Goal: Task Accomplishment & Management: Manage account settings

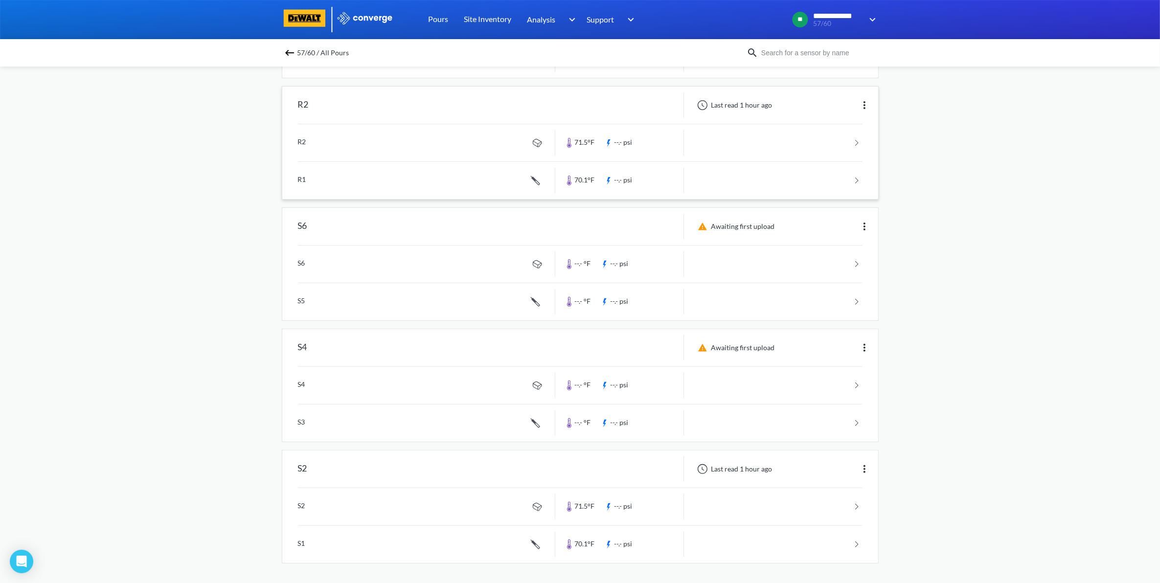
scroll to position [321, 0]
click at [859, 468] on img at bounding box center [865, 469] width 12 height 12
click at [837, 473] on div "Edit" at bounding box center [839, 469] width 63 height 19
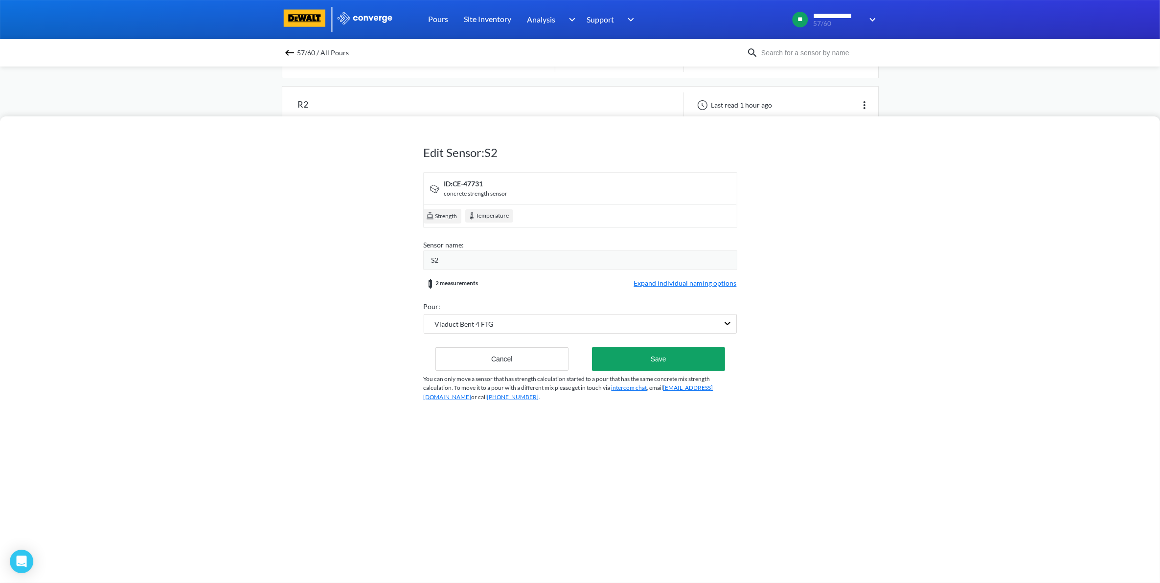
click at [467, 253] on div "S2" at bounding box center [580, 260] width 314 height 20
click at [467, 260] on div "S2" at bounding box center [583, 260] width 305 height 11
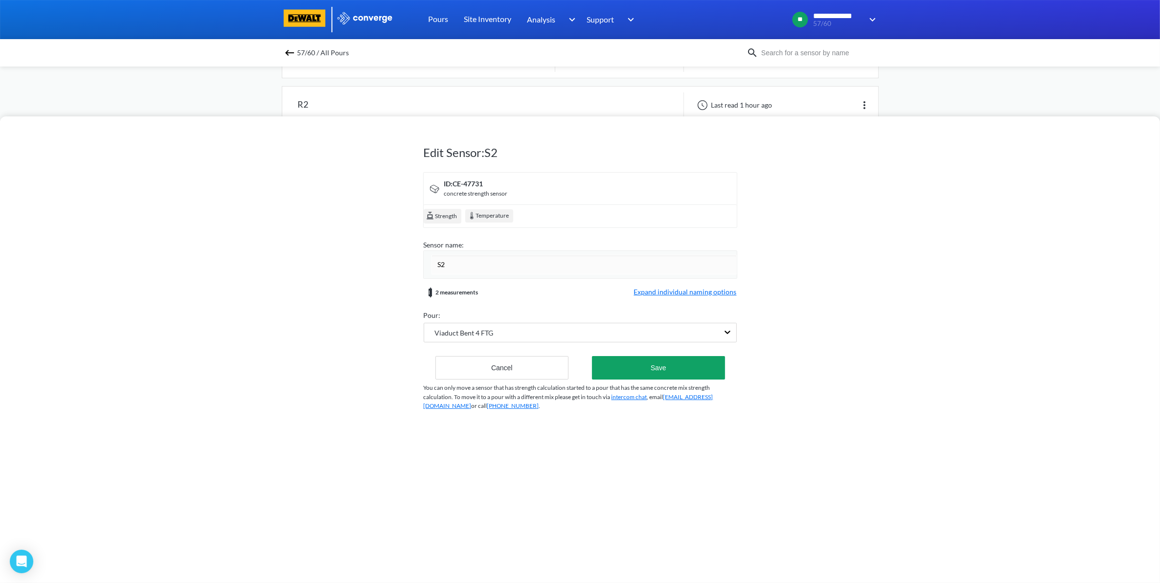
drag, startPoint x: 467, startPoint y: 260, endPoint x: 373, endPoint y: 263, distance: 94.4
click at [373, 263] on div "Edit Sensor: S2 ID: CE-47731 concrete strength sensor Strength Temperature Sens…" at bounding box center [580, 349] width 1160 height 467
type input "C"
type input "Center"
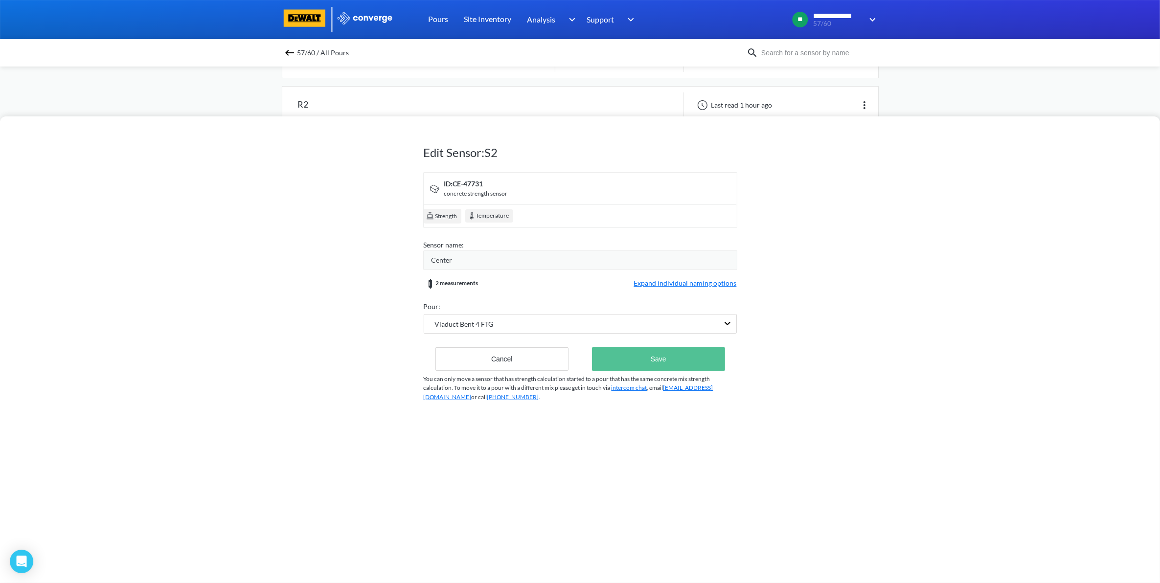
click at [702, 360] on button "Save" at bounding box center [658, 358] width 133 height 23
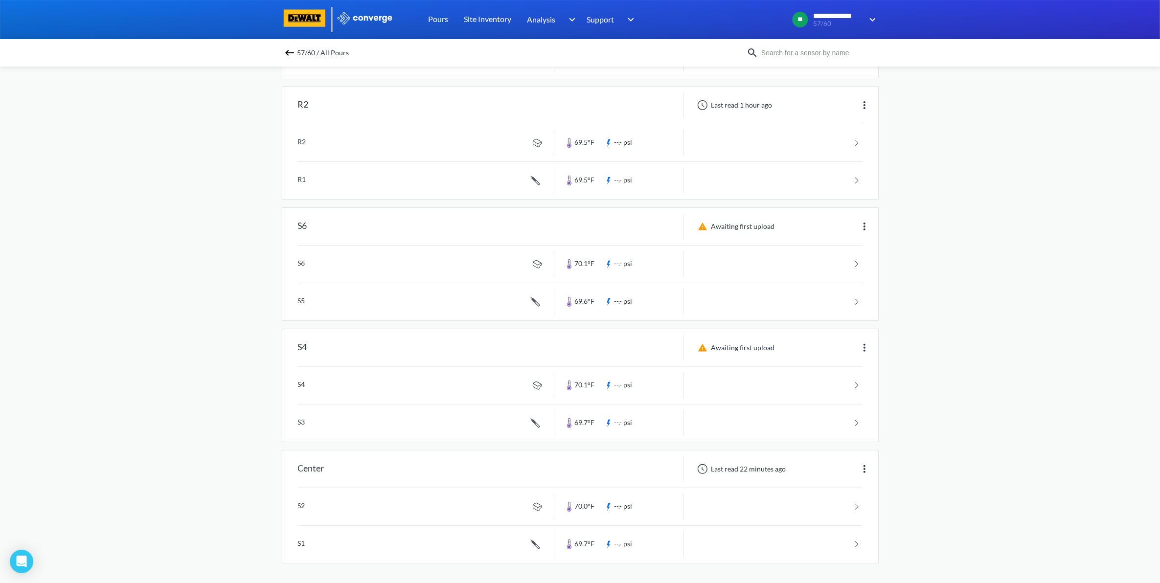
click at [280, 54] on div "57/60 / All Pours" at bounding box center [580, 52] width 1160 height 27
click at [293, 52] on img at bounding box center [290, 53] width 12 height 12
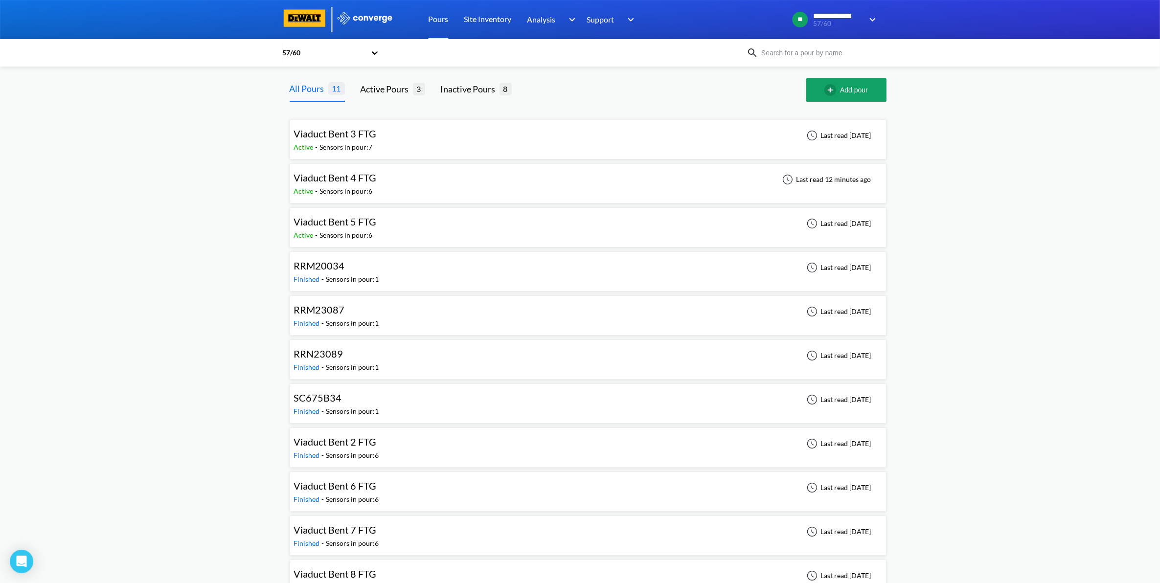
click at [409, 190] on div "Viaduct Bent 4 FTG Active - Sensors in pour: 6 Last read 12 minutes ago" at bounding box center [588, 183] width 588 height 31
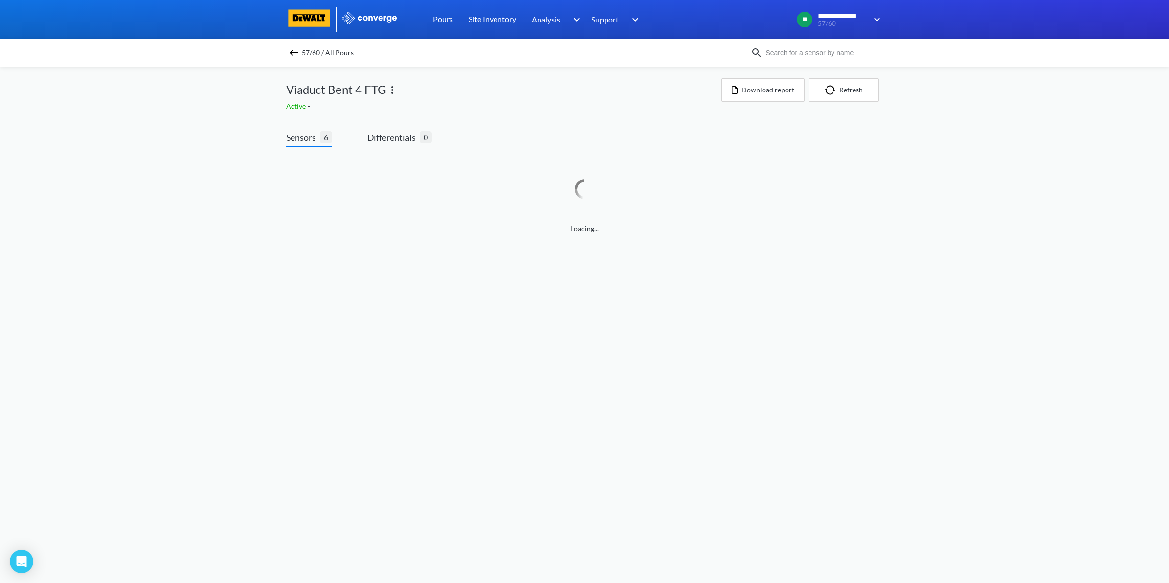
click at [294, 56] on img at bounding box center [294, 53] width 12 height 12
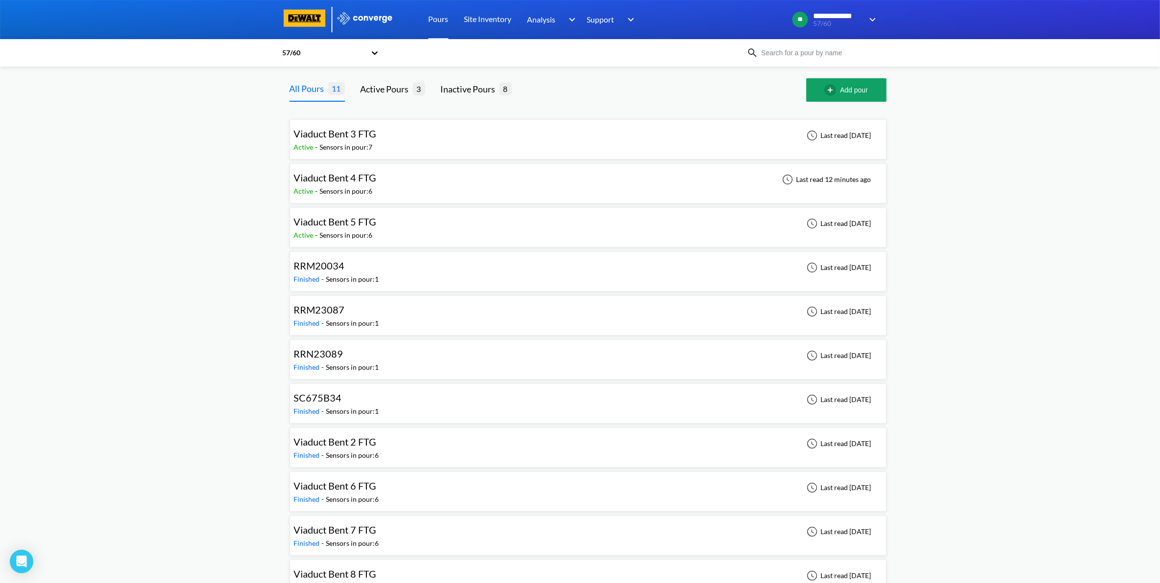
click at [375, 139] on div "Viaduct Bent 3 FTG" at bounding box center [335, 133] width 83 height 15
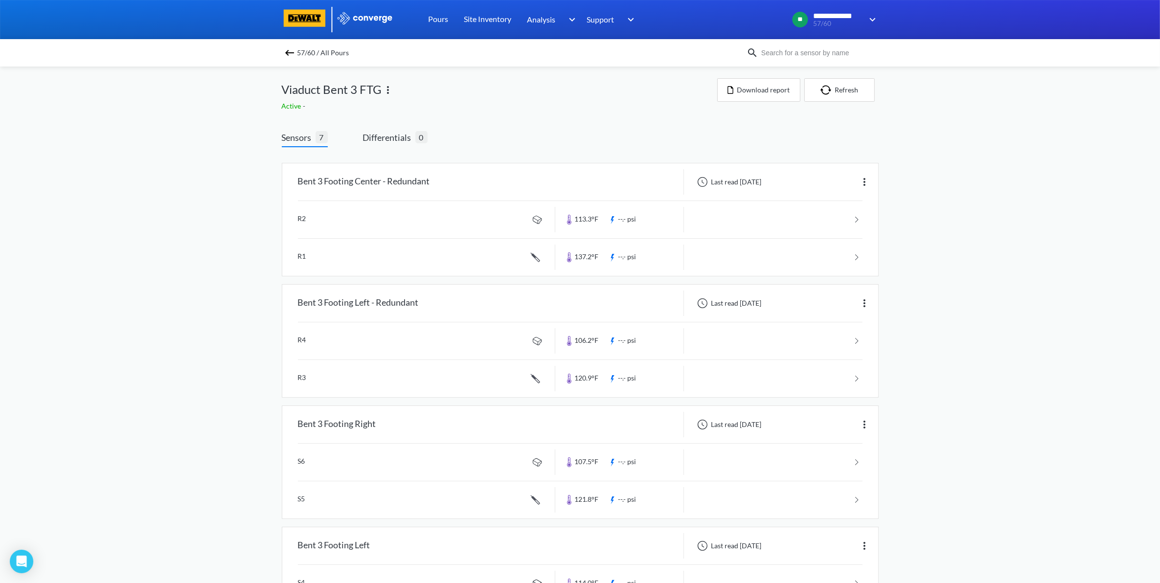
click at [294, 52] on img at bounding box center [290, 53] width 12 height 12
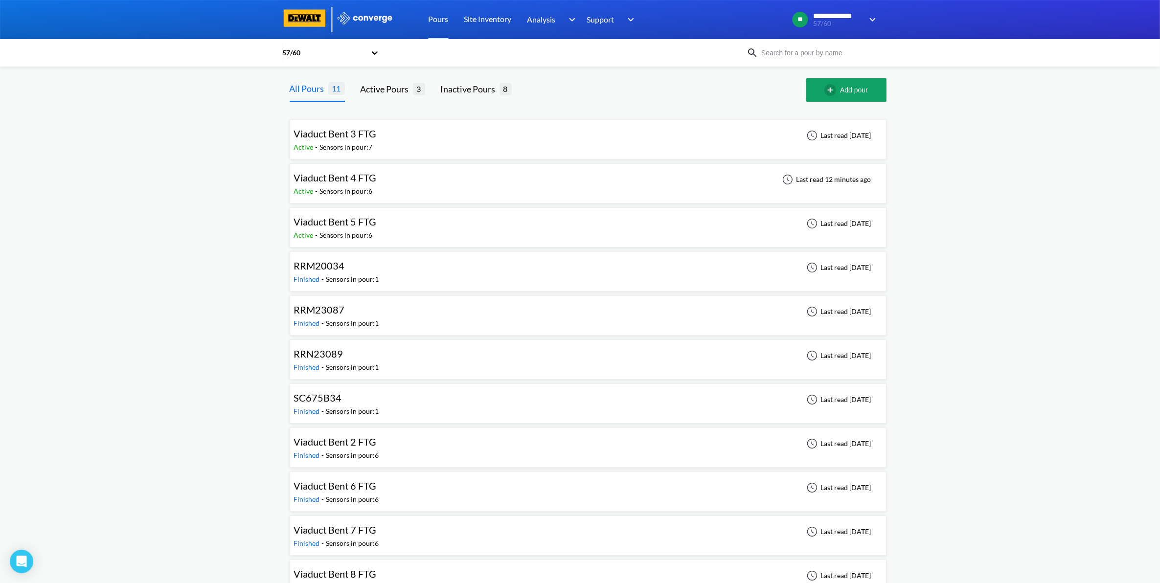
click at [377, 182] on div "Viaduct Bent 4 FTG" at bounding box center [338, 177] width 88 height 15
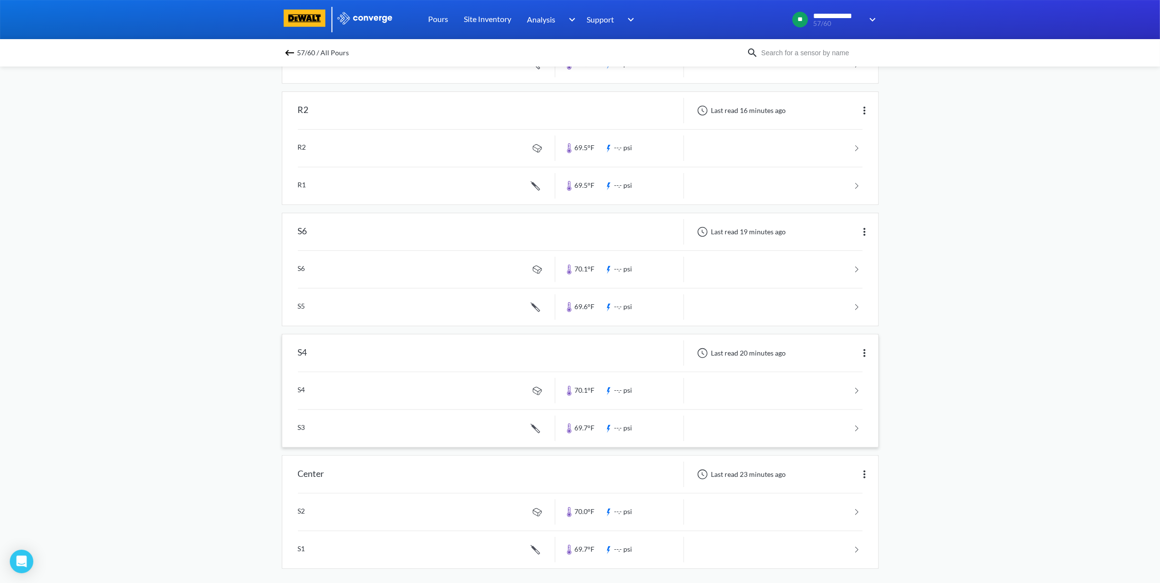
scroll to position [321, 0]
click at [869, 469] on div "Last read 23 minutes ago" at bounding box center [781, 468] width 194 height 25
click at [868, 469] on img at bounding box center [865, 469] width 12 height 12
click at [854, 470] on div "Edit" at bounding box center [839, 469] width 63 height 19
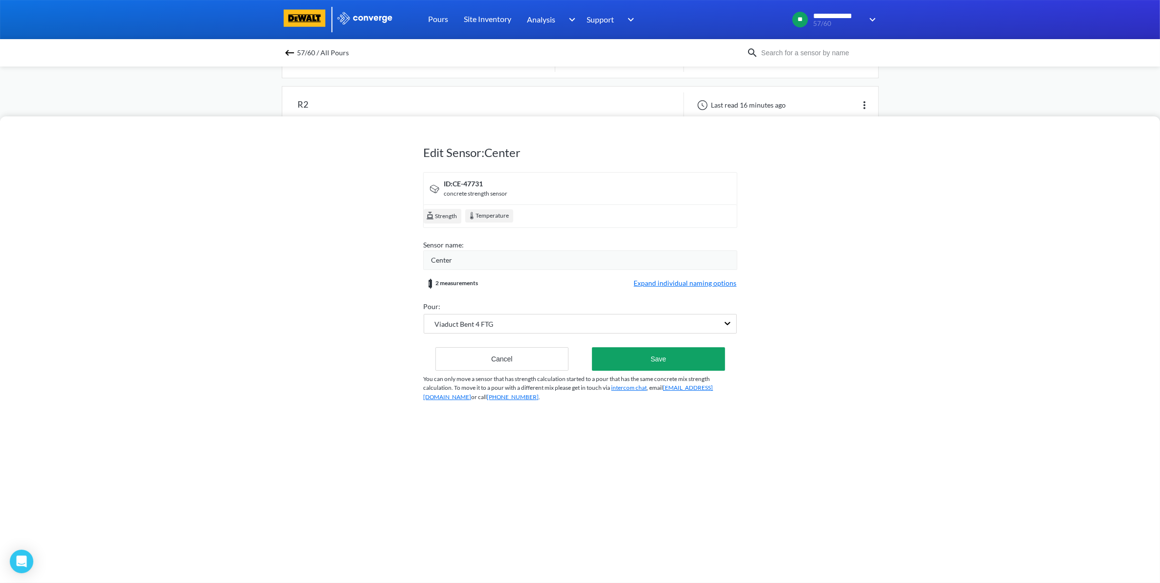
drag, startPoint x: 458, startPoint y: 272, endPoint x: 460, endPoint y: 266, distance: 7.3
click at [458, 271] on form "ID: CE-47731 concrete strength sensor Strength Temperature Sensor name: Center …" at bounding box center [580, 271] width 313 height 199
click at [462, 257] on div "Center" at bounding box center [583, 260] width 305 height 11
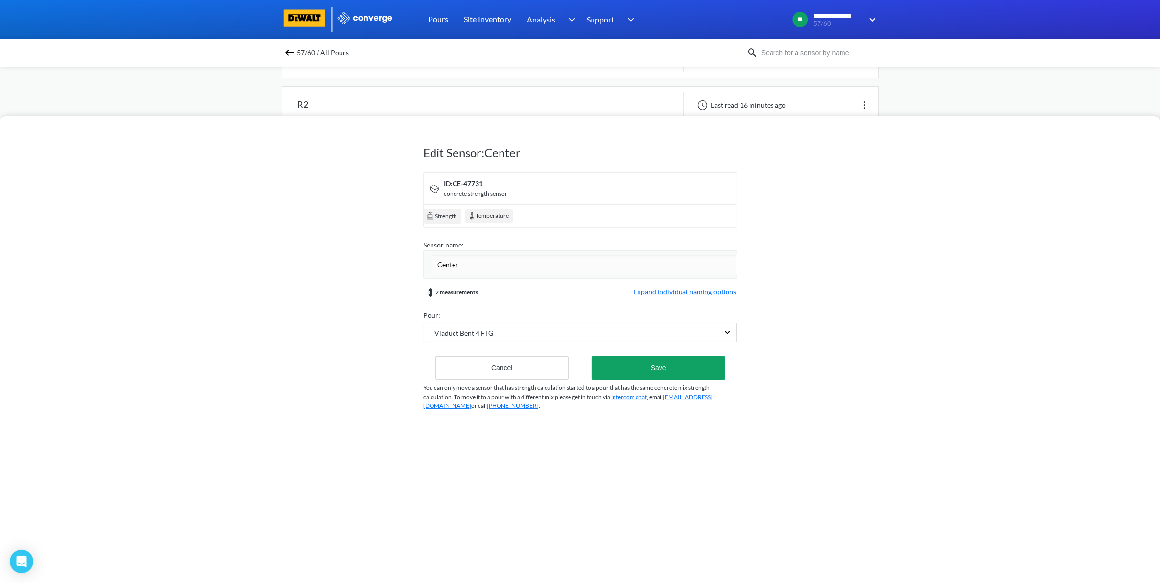
drag, startPoint x: 464, startPoint y: 260, endPoint x: 387, endPoint y: 262, distance: 76.8
click at [387, 262] on div "Edit Sensor: Center ID: CE-47731 concrete strength sensor Strength Temperature …" at bounding box center [580, 349] width 1160 height 467
type input "Bent 4 Center"
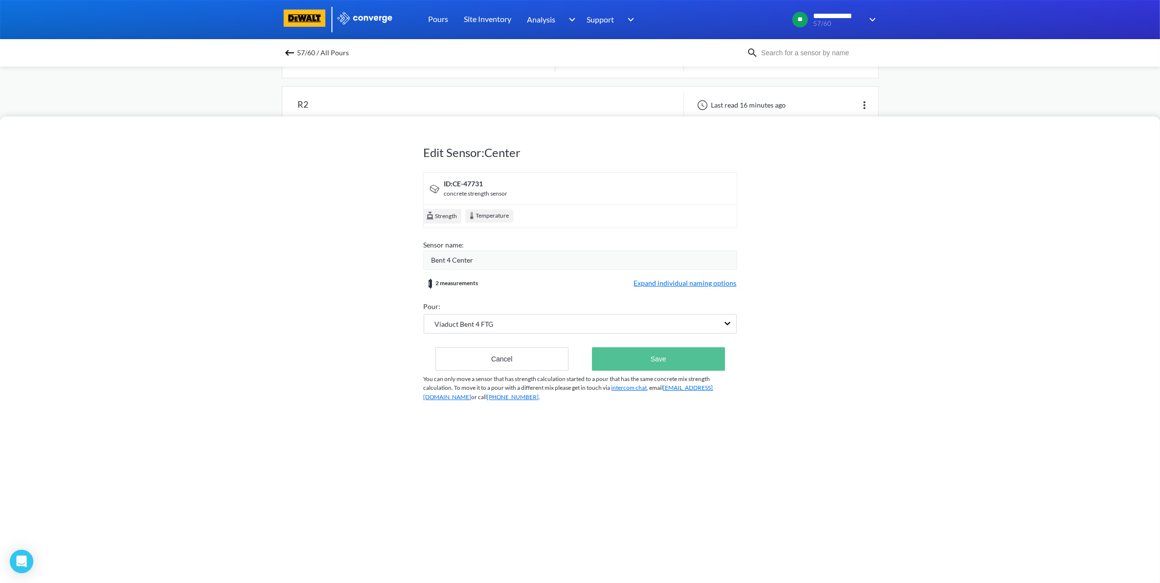
click at [641, 355] on button "Save" at bounding box center [658, 358] width 133 height 23
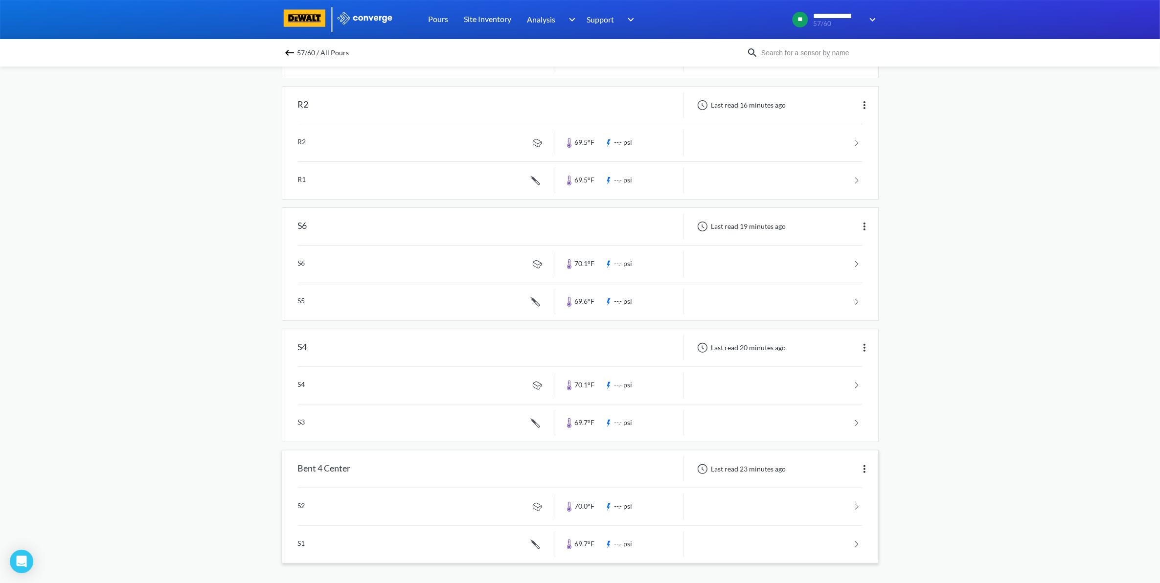
click at [291, 56] on img at bounding box center [290, 53] width 12 height 12
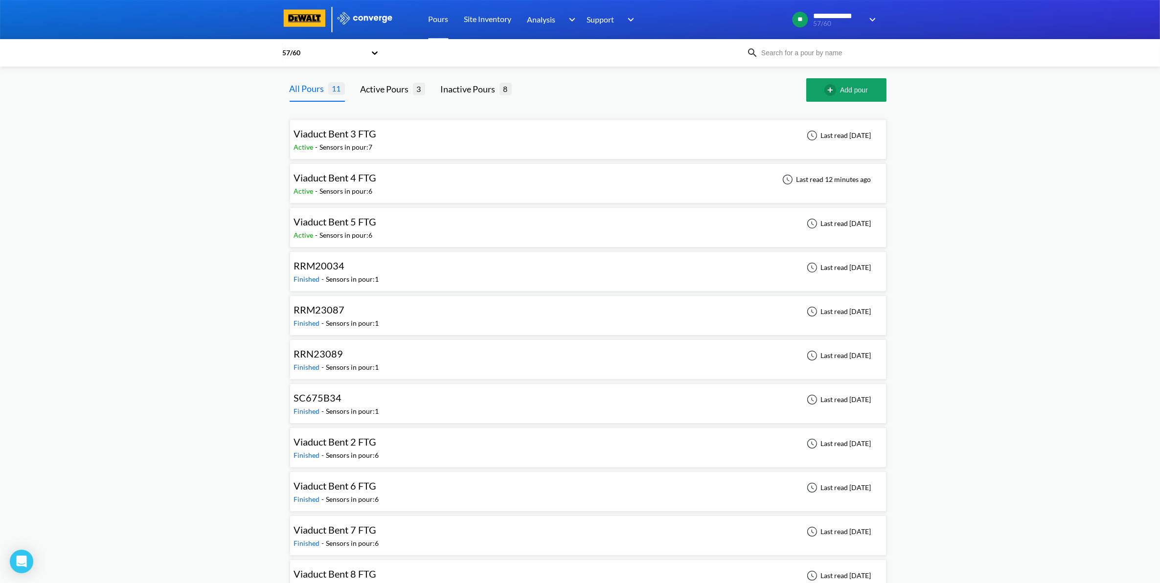
click at [450, 128] on div "Viaduct Bent 3 FTG Active - Sensors in pour: 7 Last read [DATE]" at bounding box center [588, 139] width 588 height 31
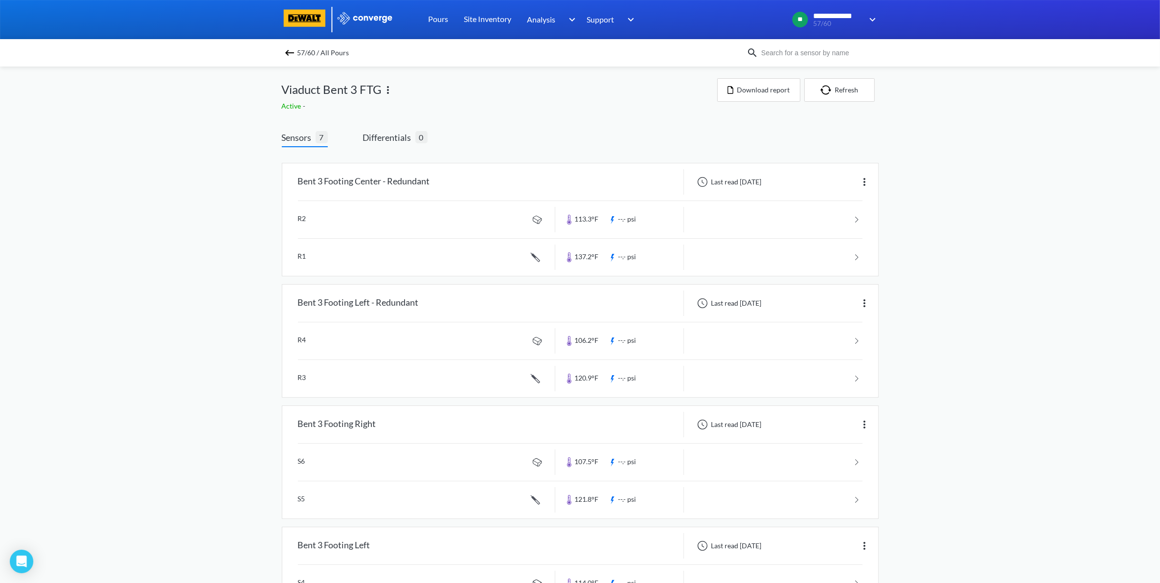
click at [289, 53] on img at bounding box center [290, 53] width 12 height 12
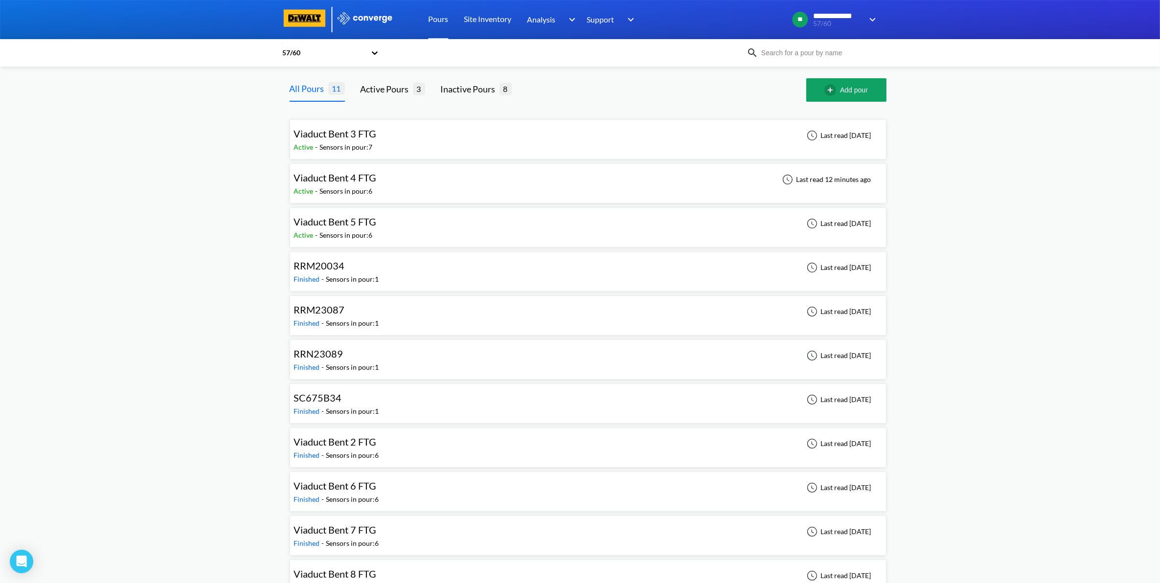
click at [442, 185] on div "Viaduct Bent 4 FTG Active - Sensors in pour: 6 Last read 12 minutes ago" at bounding box center [588, 183] width 588 height 31
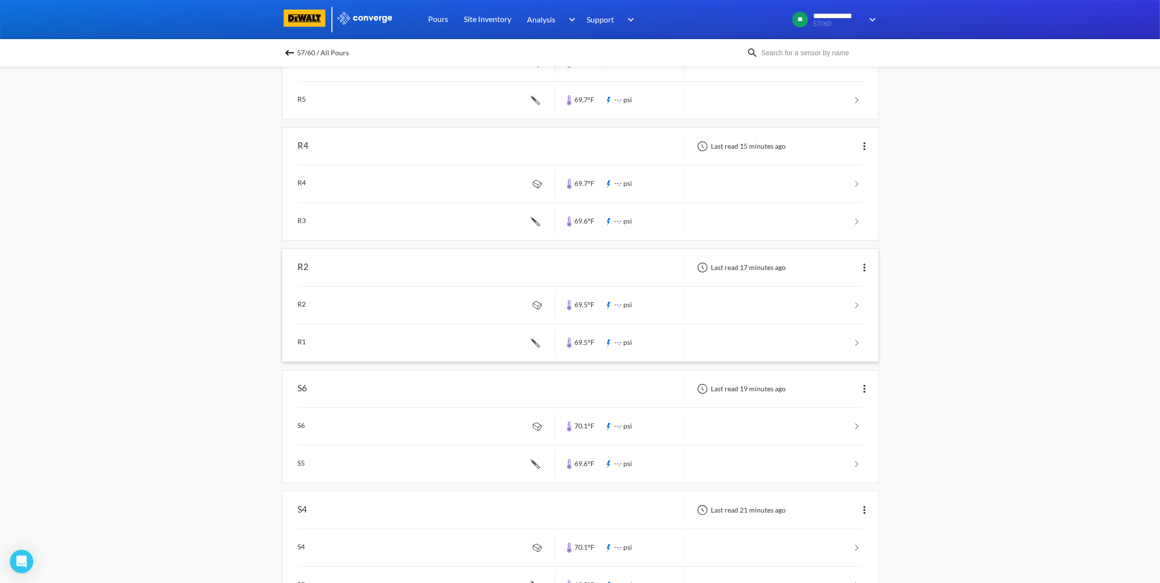
scroll to position [321, 0]
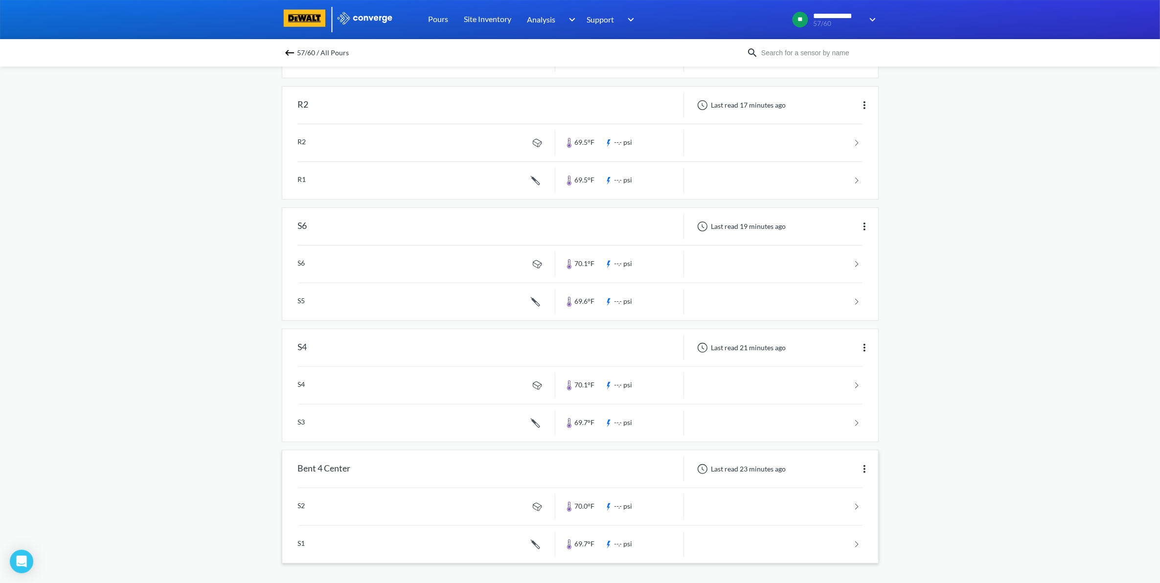
click at [867, 464] on img at bounding box center [865, 469] width 12 height 12
click at [833, 464] on div "Edit" at bounding box center [839, 469] width 63 height 19
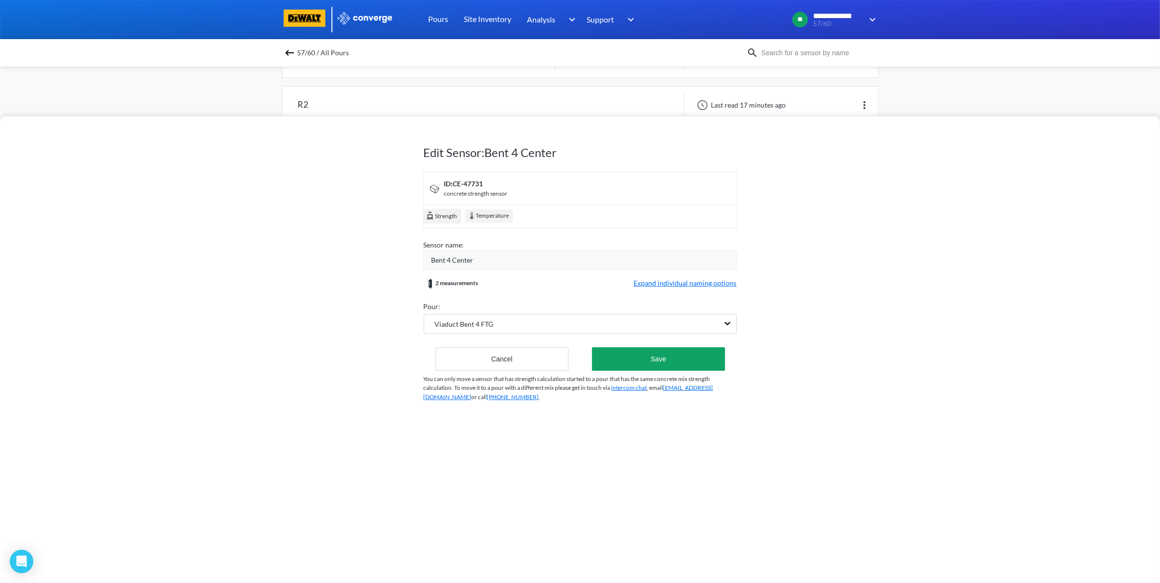
click at [492, 262] on div "Bent 4 Center" at bounding box center [583, 260] width 305 height 11
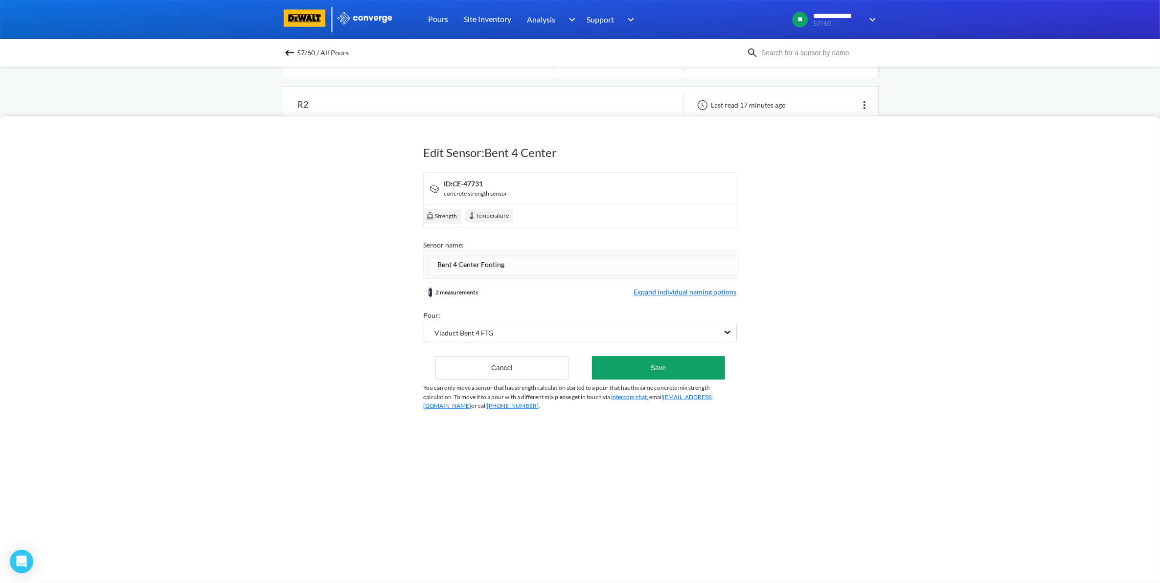
type input "Bent 4 Center Footing"
click at [642, 367] on button "Save" at bounding box center [658, 367] width 133 height 23
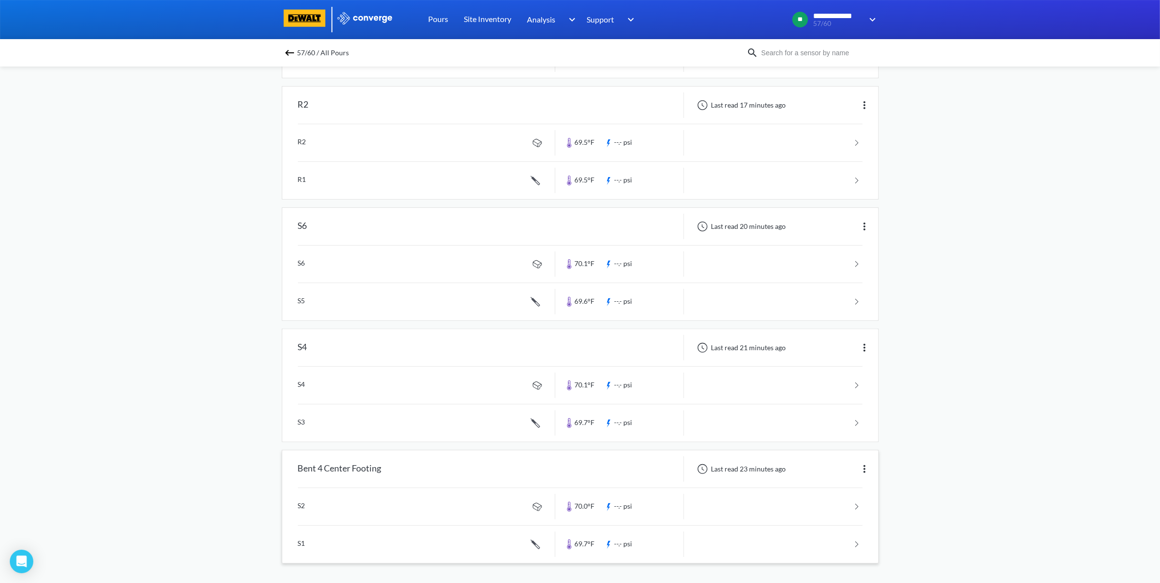
click at [867, 470] on img at bounding box center [865, 469] width 12 height 12
click at [822, 465] on div "Edit" at bounding box center [839, 469] width 63 height 19
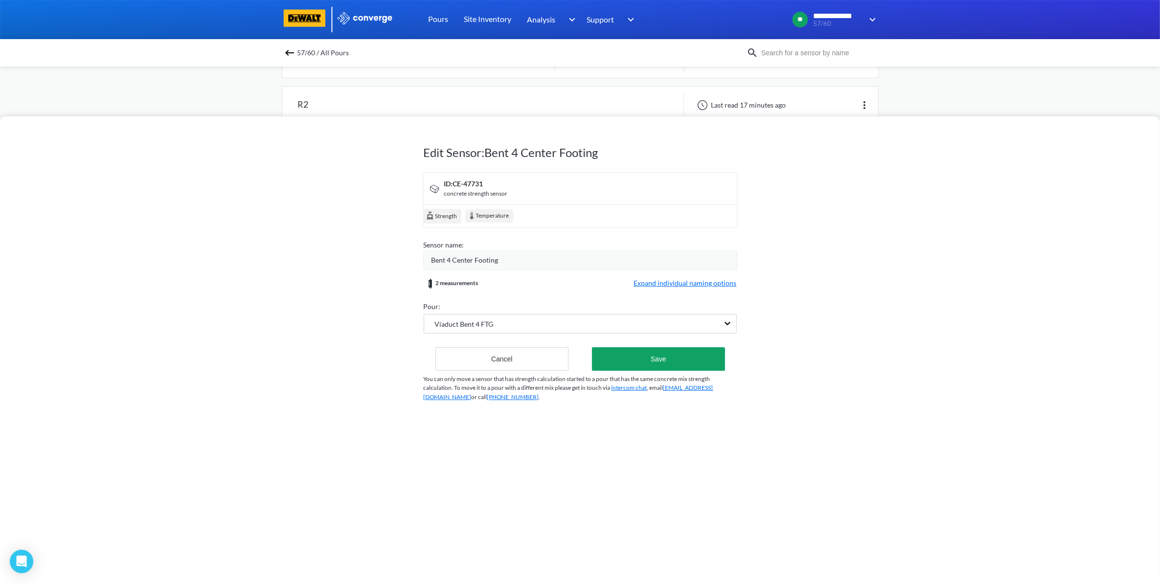
click at [511, 253] on div "Bent 4 Center Footing" at bounding box center [580, 260] width 314 height 20
click at [506, 261] on div "Bent 4 Center Footing" at bounding box center [583, 260] width 305 height 11
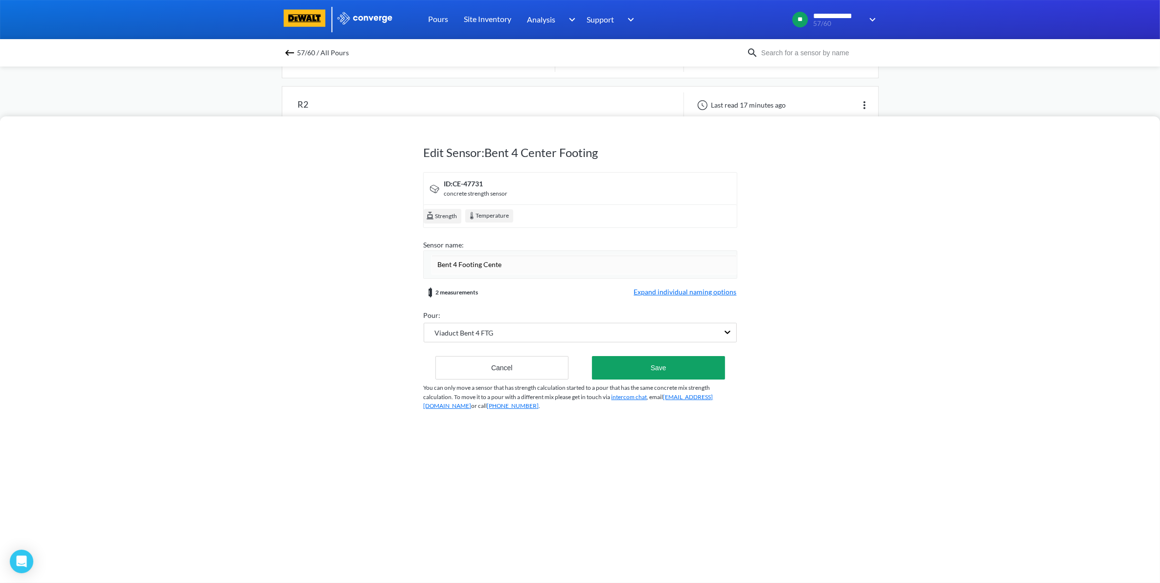
type input "Bent 4 Footing Center"
click at [664, 375] on div "Edit Sensor: Bent 4 Center Footing ID: CE-47731 concrete strength sensor Streng…" at bounding box center [580, 274] width 313 height 313
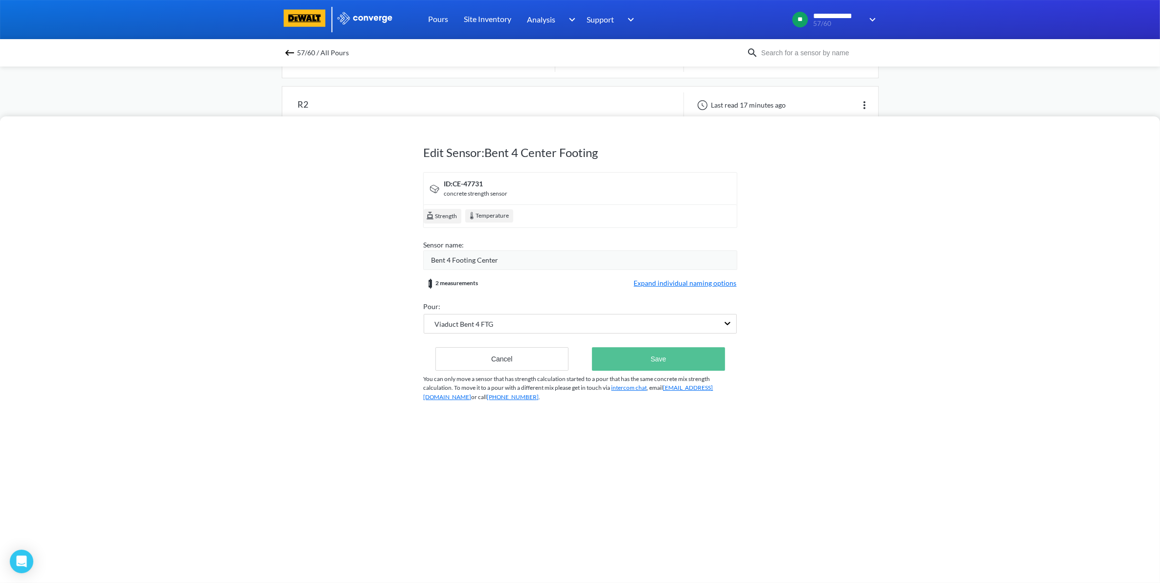
click at [664, 365] on button "Save" at bounding box center [658, 358] width 133 height 23
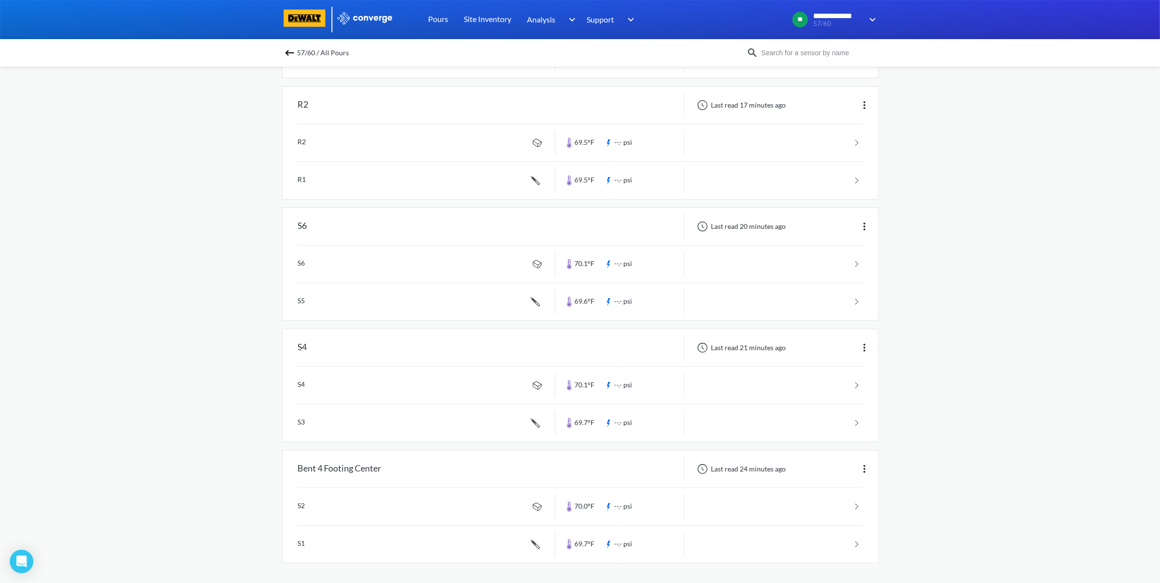
click at [295, 52] on img at bounding box center [290, 53] width 12 height 12
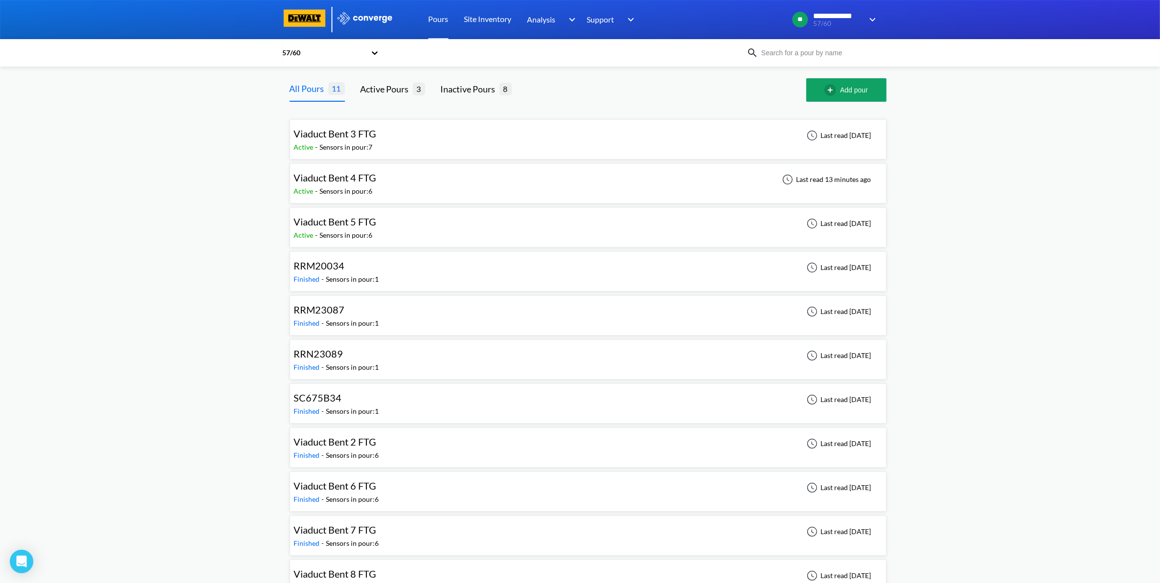
click at [461, 185] on div "Viaduct Bent 4 FTG Active - Sensors in pour: 6 Last read 13 minutes ago" at bounding box center [588, 183] width 588 height 31
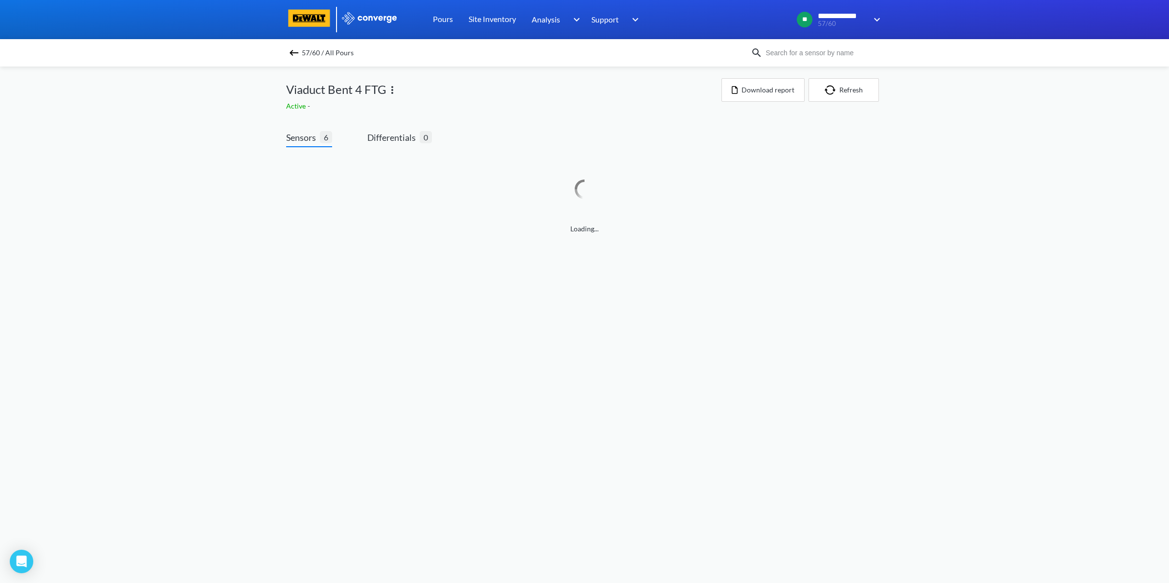
click at [292, 49] on img at bounding box center [294, 53] width 12 height 12
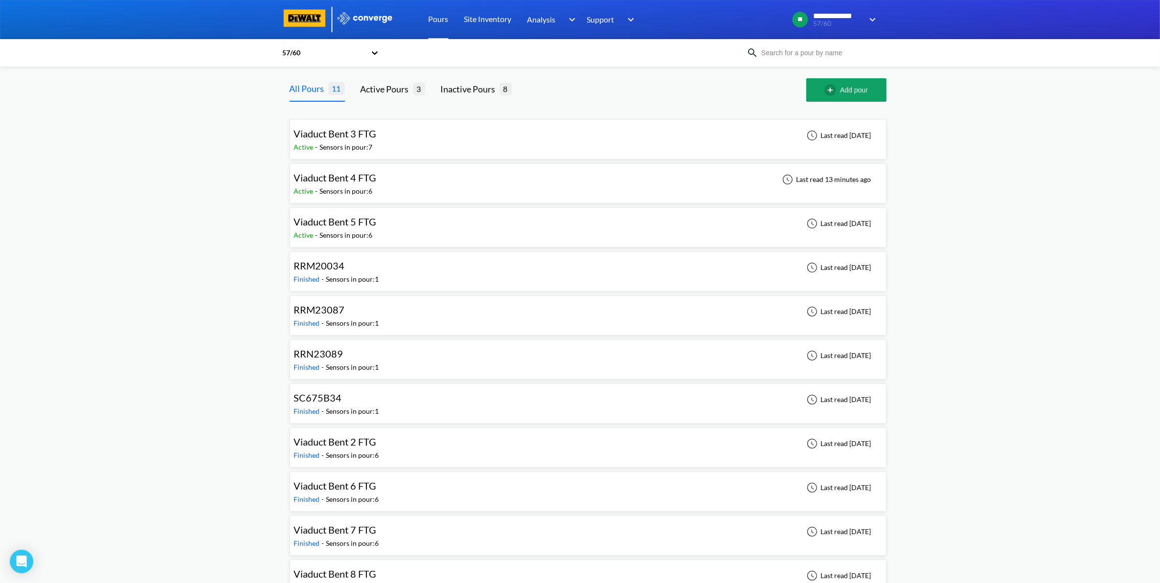
click at [493, 133] on div "Viaduct Bent 3 FTG Active - Sensors in pour: 7 Last read [DATE]" at bounding box center [588, 139] width 588 height 31
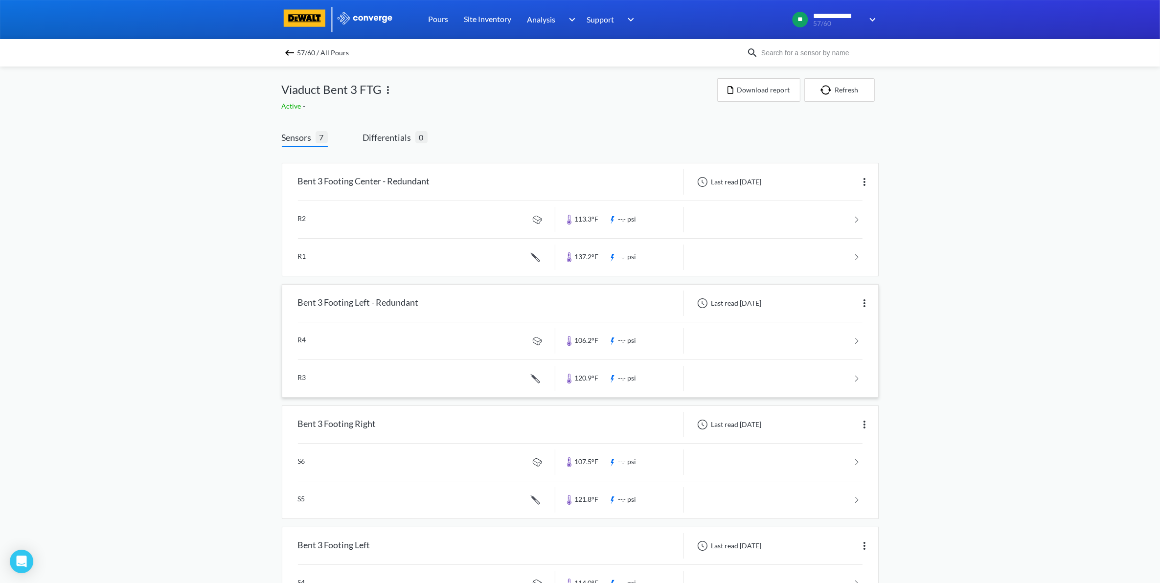
scroll to position [61, 0]
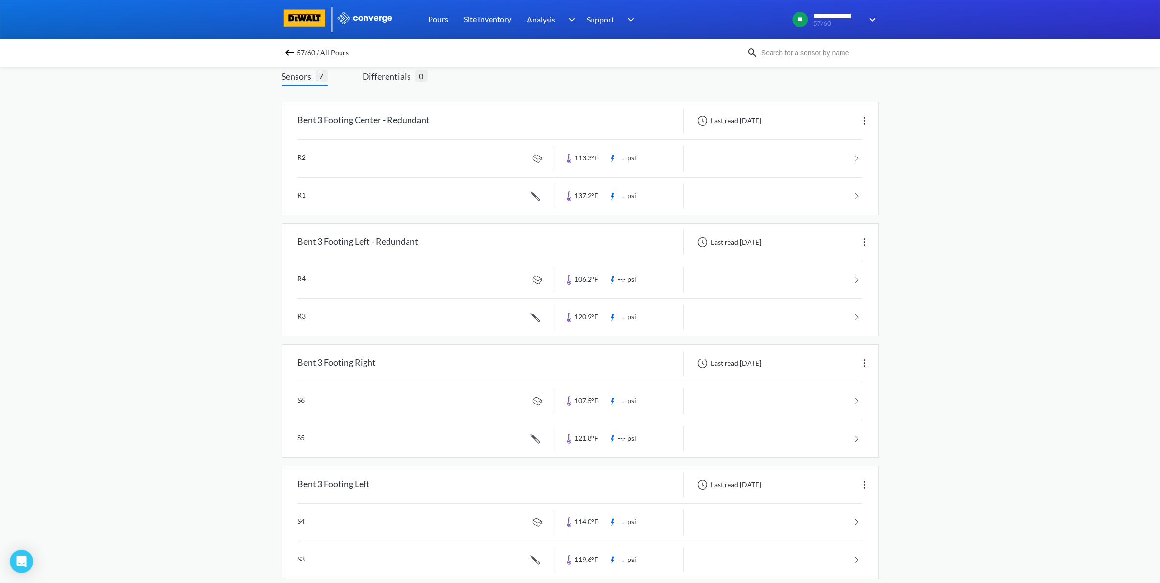
click at [294, 55] on img at bounding box center [290, 53] width 12 height 12
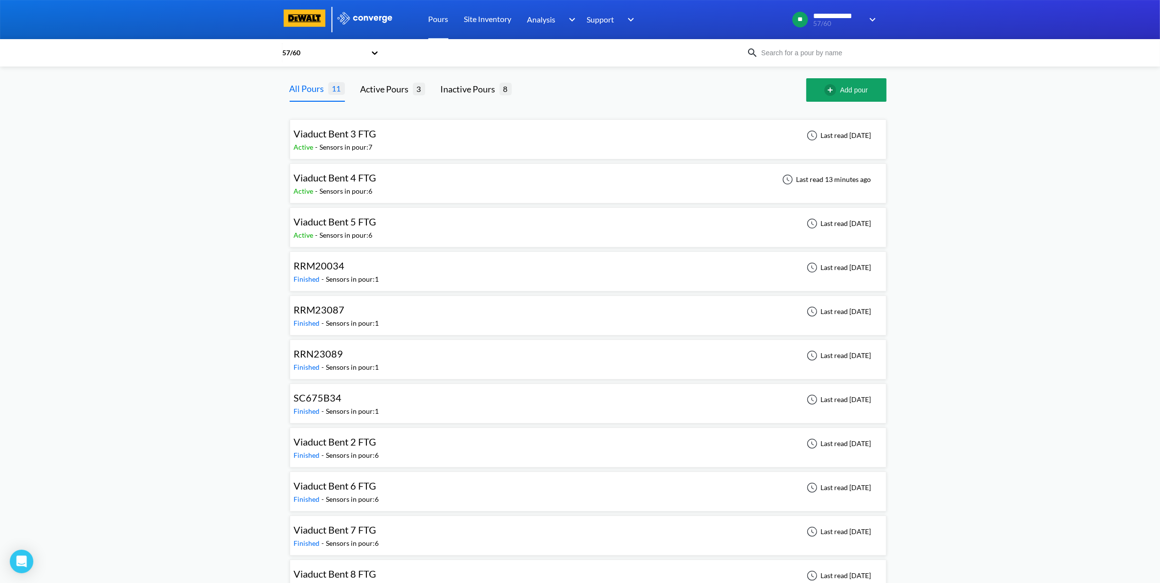
click at [378, 186] on div "Active - Sensors in pour: 6" at bounding box center [338, 191] width 88 height 11
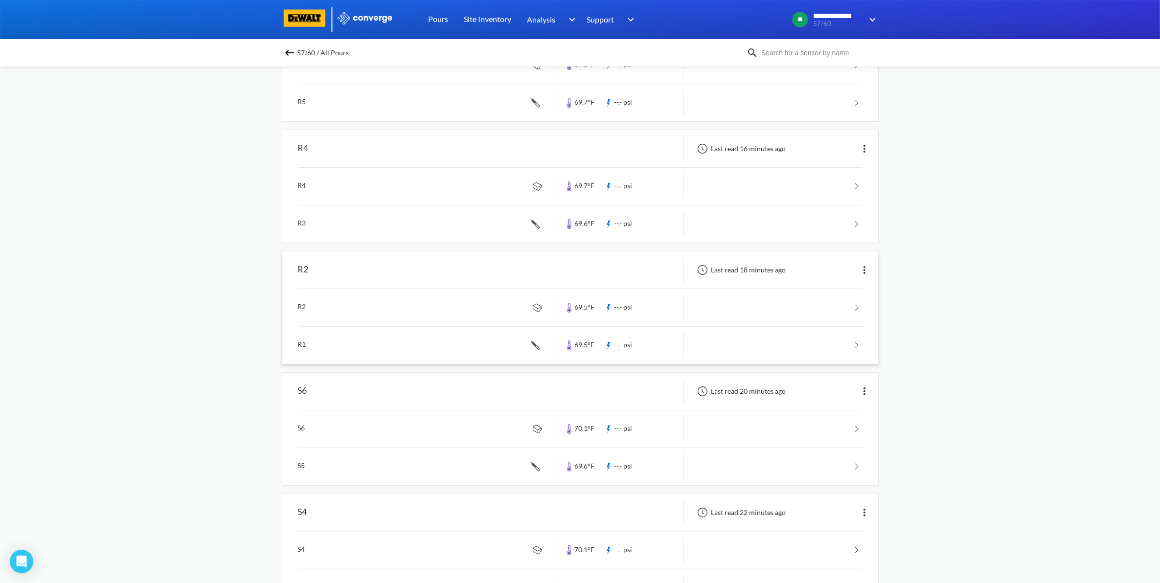
scroll to position [321, 0]
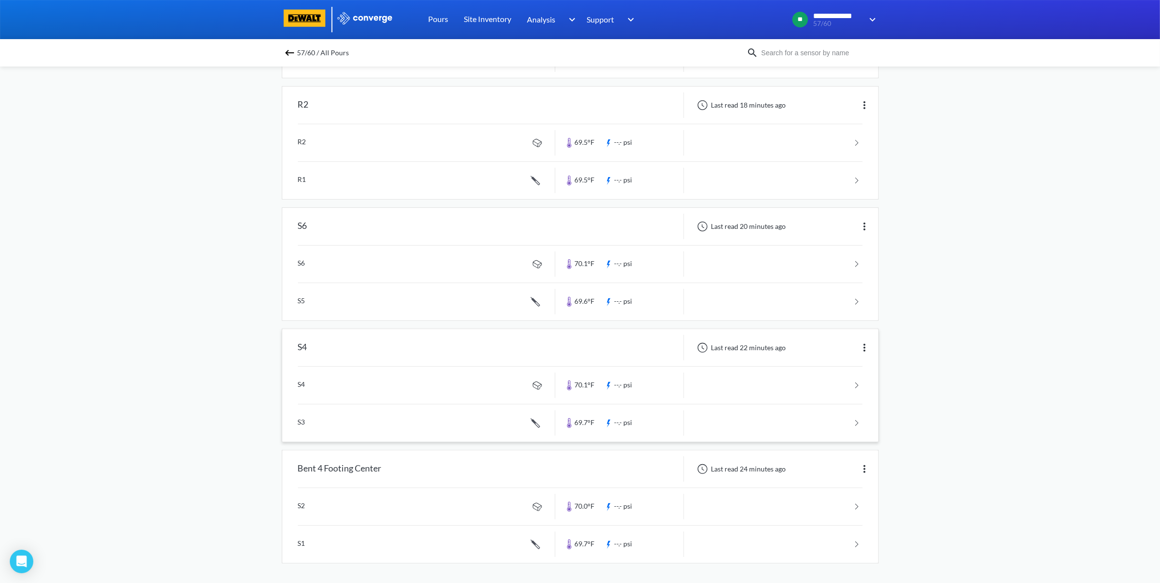
click at [864, 345] on img at bounding box center [865, 348] width 12 height 12
click at [861, 346] on div "Edit" at bounding box center [839, 348] width 63 height 19
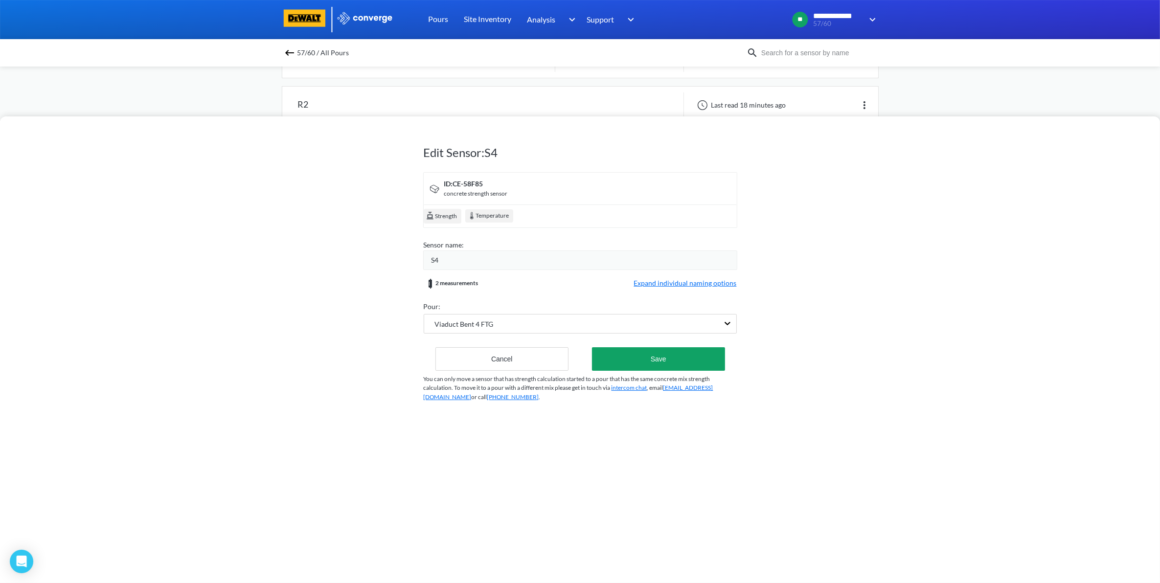
drag, startPoint x: 496, startPoint y: 270, endPoint x: 493, endPoint y: 265, distance: 5.0
click at [495, 268] on div "S4" at bounding box center [580, 260] width 314 height 20
click at [493, 263] on div "S4" at bounding box center [583, 260] width 305 height 11
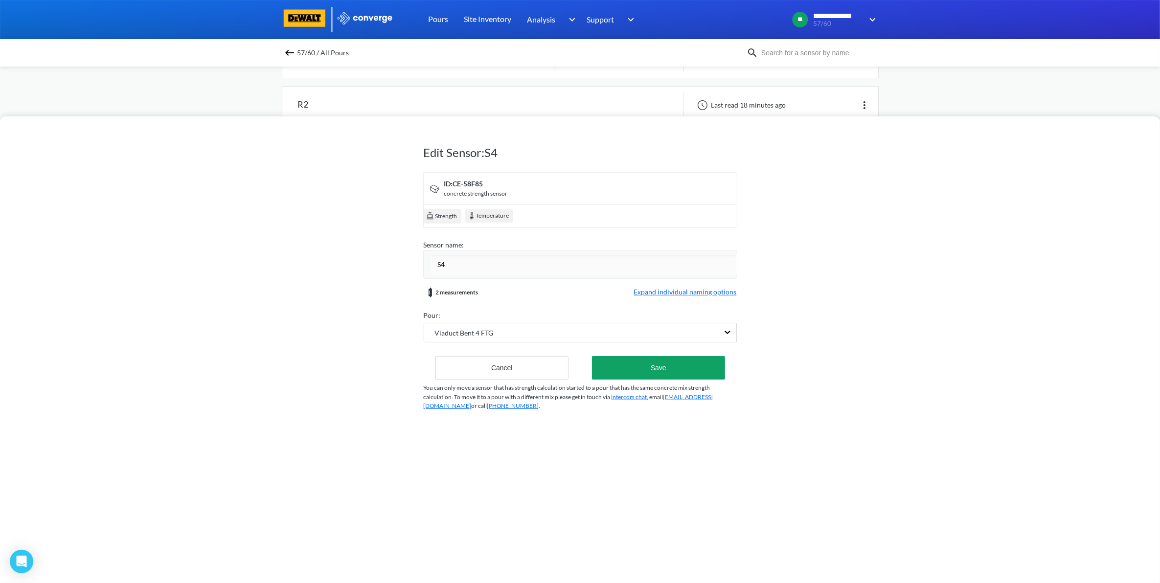
drag, startPoint x: 490, startPoint y: 258, endPoint x: 383, endPoint y: 271, distance: 108.0
click at [383, 271] on div "Edit Sensor: S4 ID: CE-58F85 concrete strength sensor Strength Temperature Sens…" at bounding box center [580, 349] width 1160 height 467
type input "Bent 4 Footing Left"
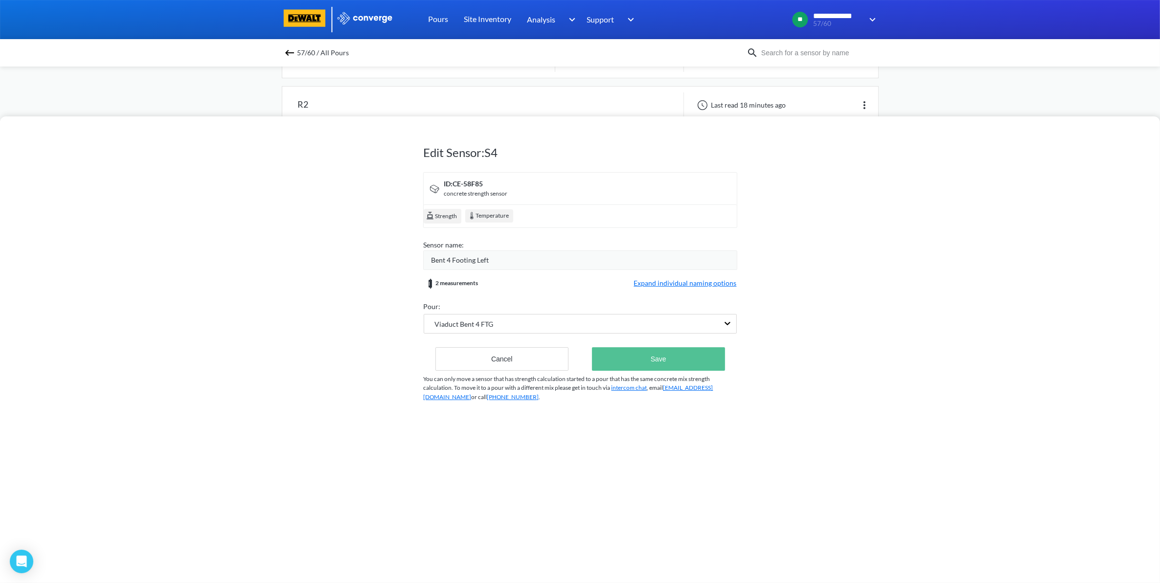
click at [658, 362] on button "Save" at bounding box center [658, 358] width 133 height 23
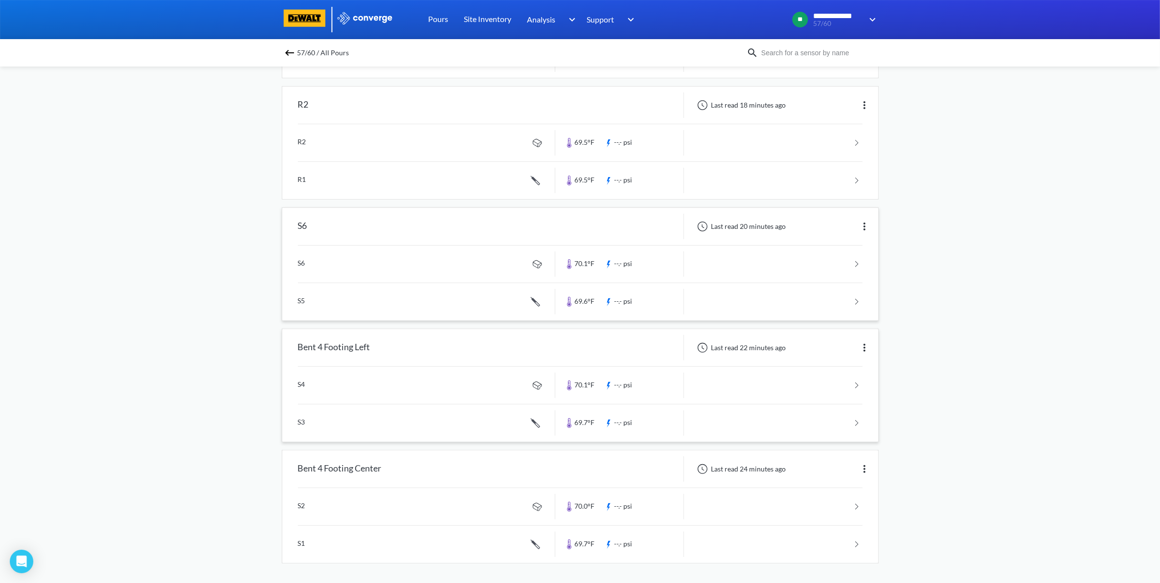
click at [867, 223] on img at bounding box center [865, 227] width 12 height 12
click at [846, 230] on div "Edit" at bounding box center [839, 226] width 63 height 19
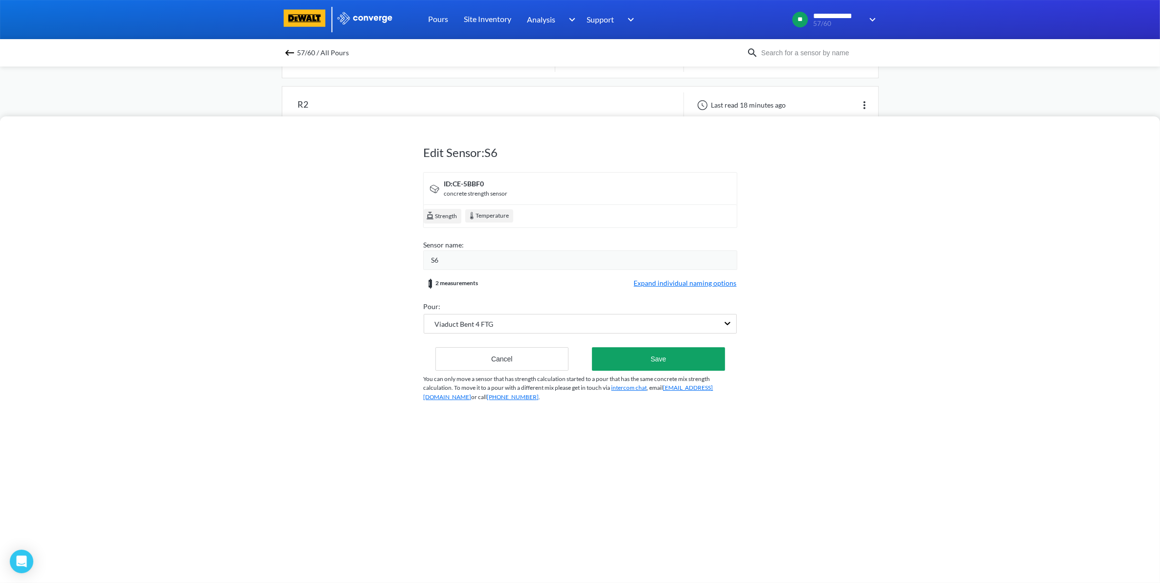
click at [493, 259] on div "S6" at bounding box center [583, 260] width 305 height 11
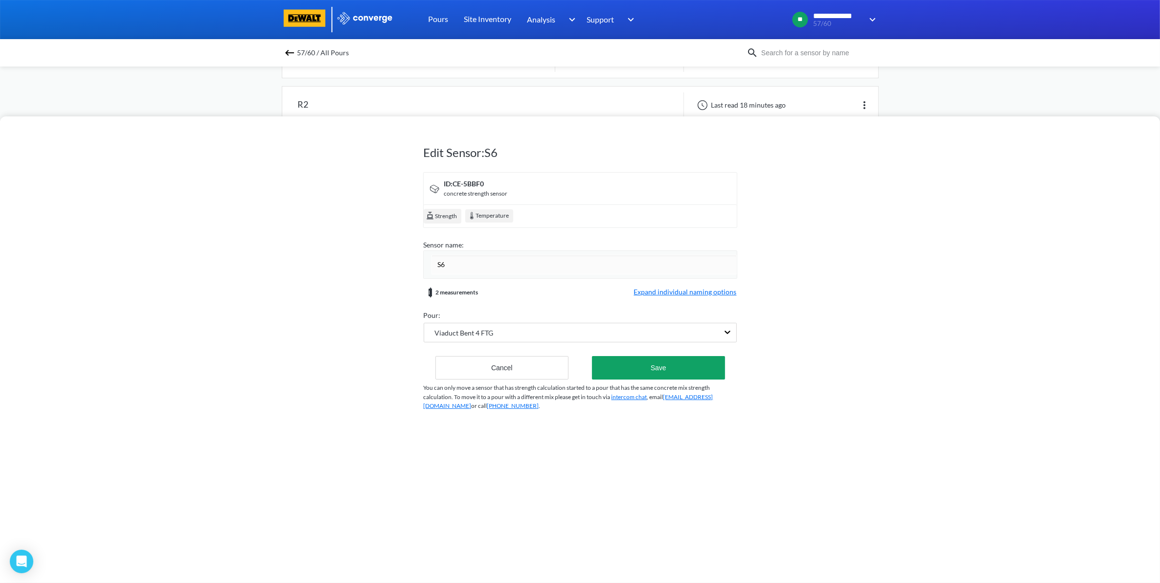
type input "S"
type input "Bent 4 Footing Right"
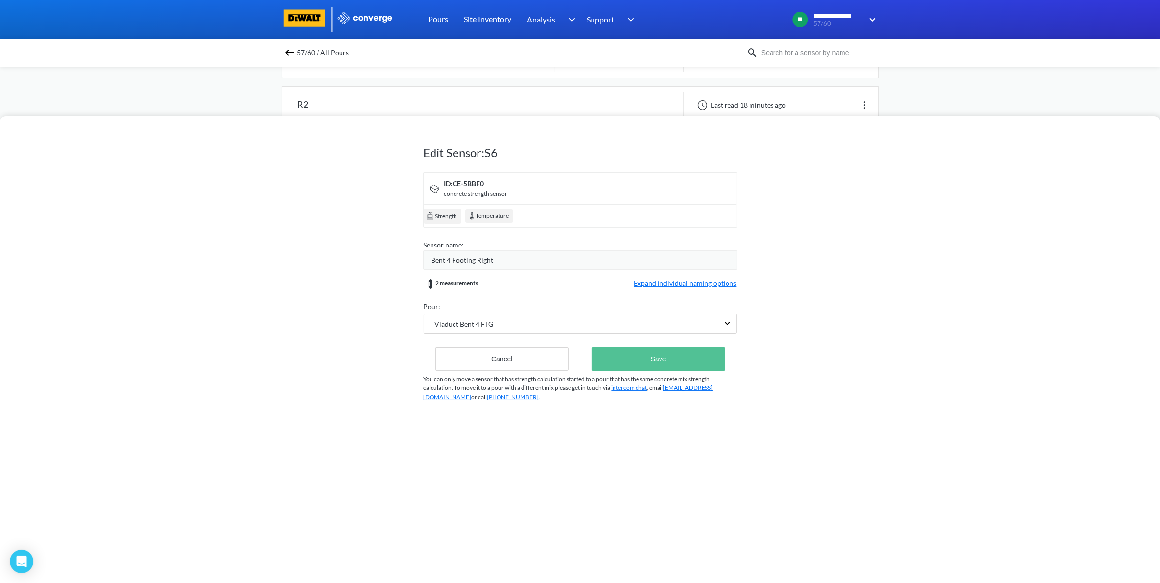
click at [644, 350] on button "Save" at bounding box center [658, 358] width 133 height 23
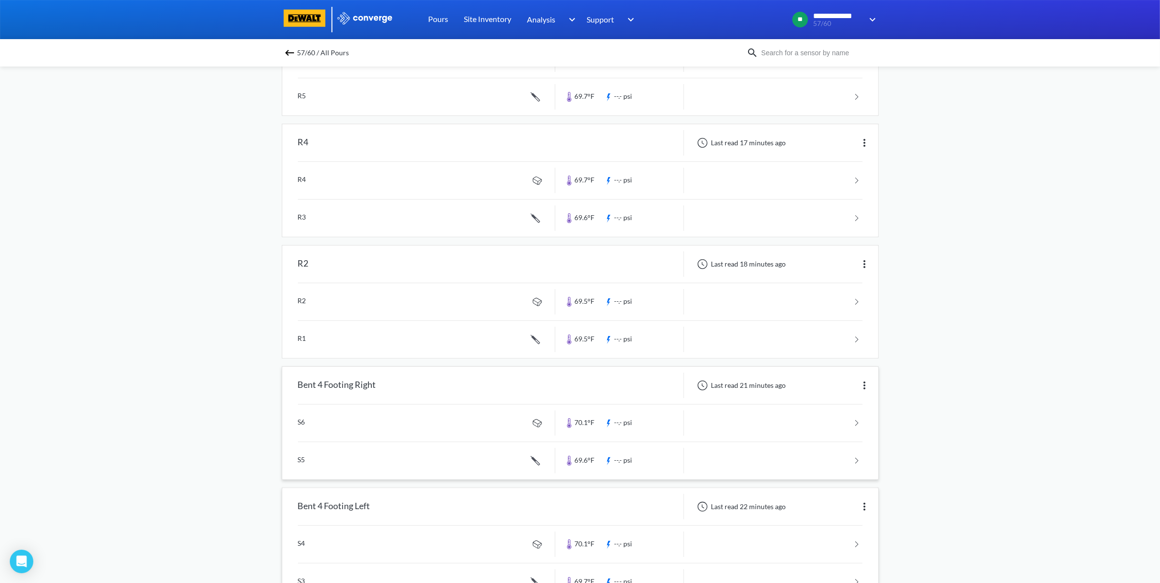
scroll to position [138, 0]
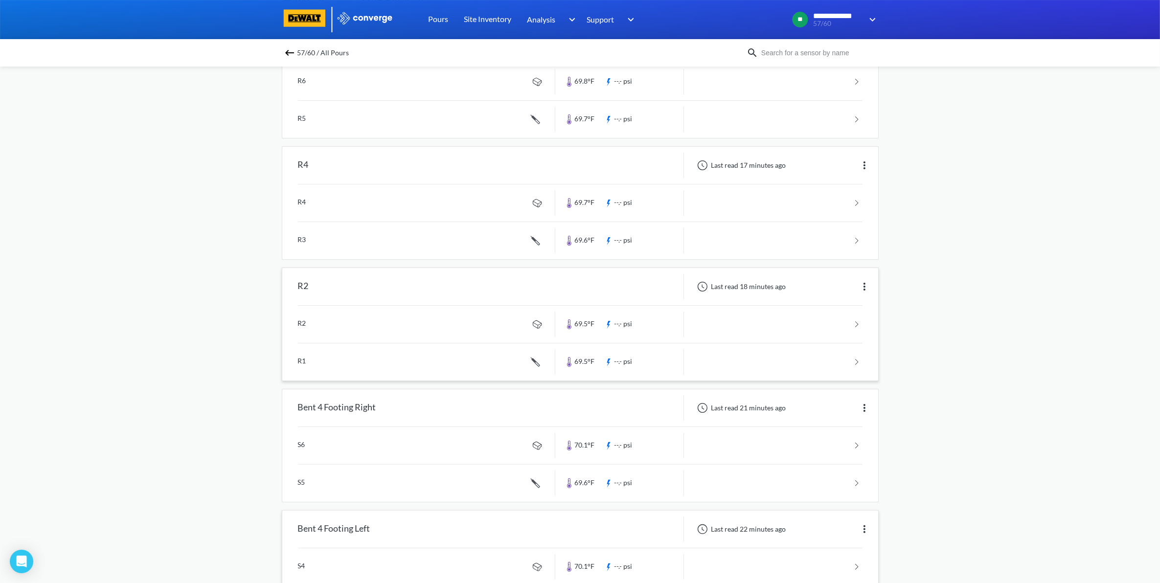
click at [865, 290] on img at bounding box center [865, 287] width 12 height 12
click at [845, 280] on div "Edit" at bounding box center [839, 286] width 63 height 19
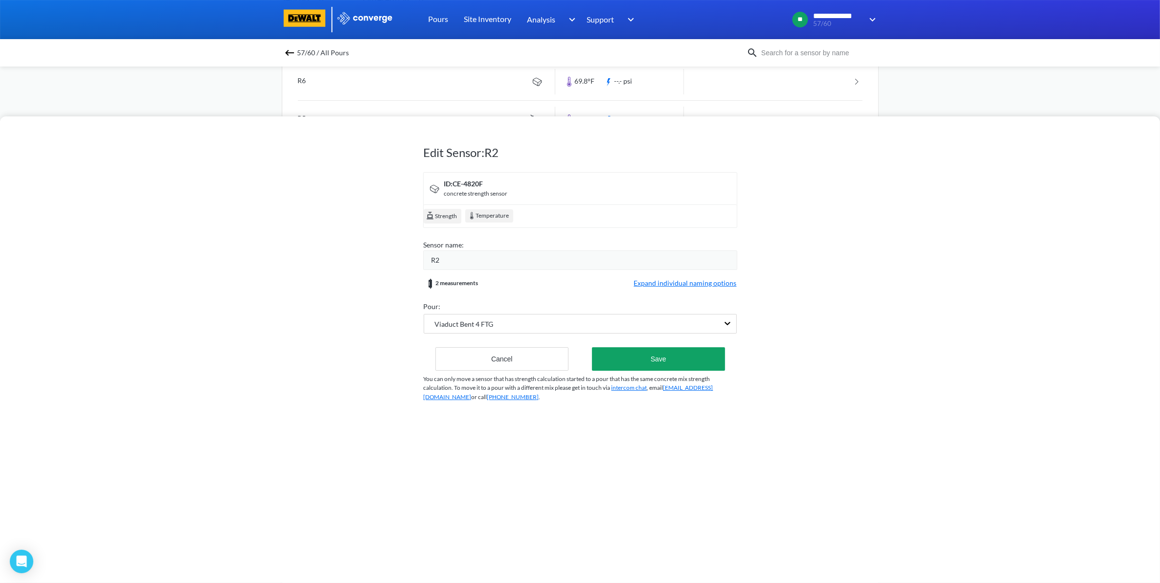
click at [485, 257] on div "R2" at bounding box center [583, 260] width 305 height 11
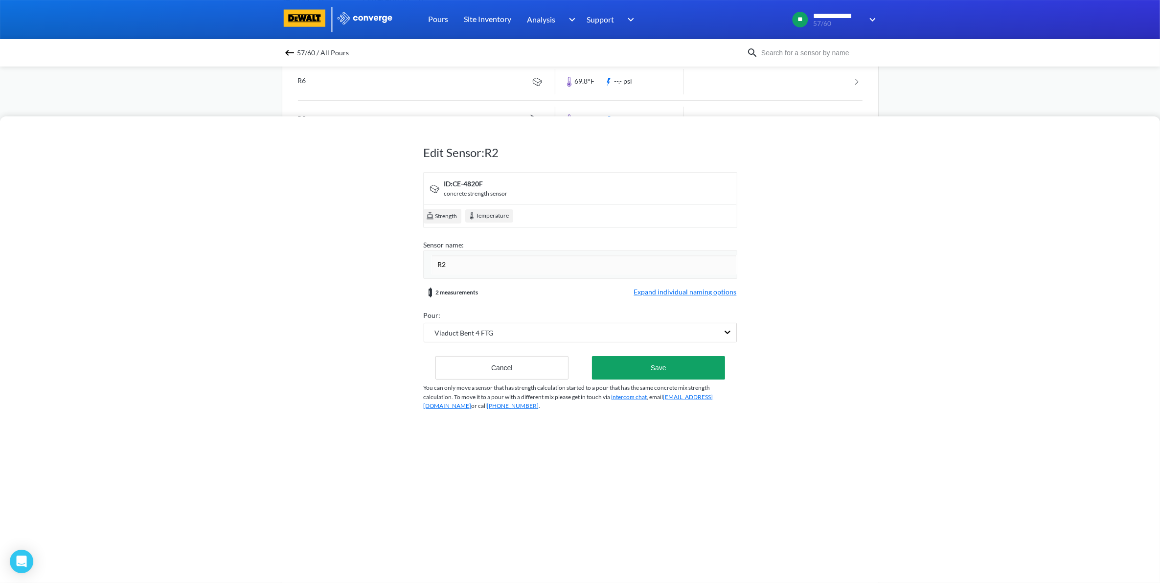
type input "R"
type input "Bent 4 Footing Center - Redundant"
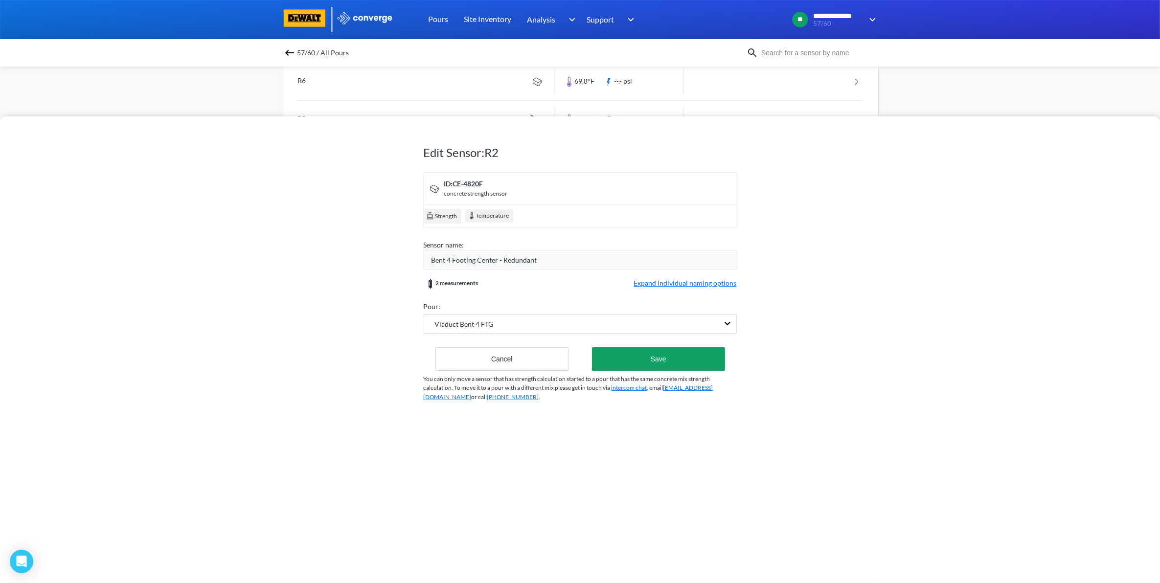
click at [557, 264] on div "Bent 4 Footing Center - Redundant" at bounding box center [583, 260] width 305 height 11
click at [530, 257] on span "Bent 4 Footing Center - Redundant" at bounding box center [484, 260] width 106 height 11
drag, startPoint x: 484, startPoint y: 249, endPoint x: 483, endPoint y: 255, distance: 6.9
click at [483, 250] on div "Sensor name:" at bounding box center [580, 245] width 313 height 11
click at [485, 260] on span "Bent 4 Footing Center - Redundant" at bounding box center [484, 260] width 106 height 11
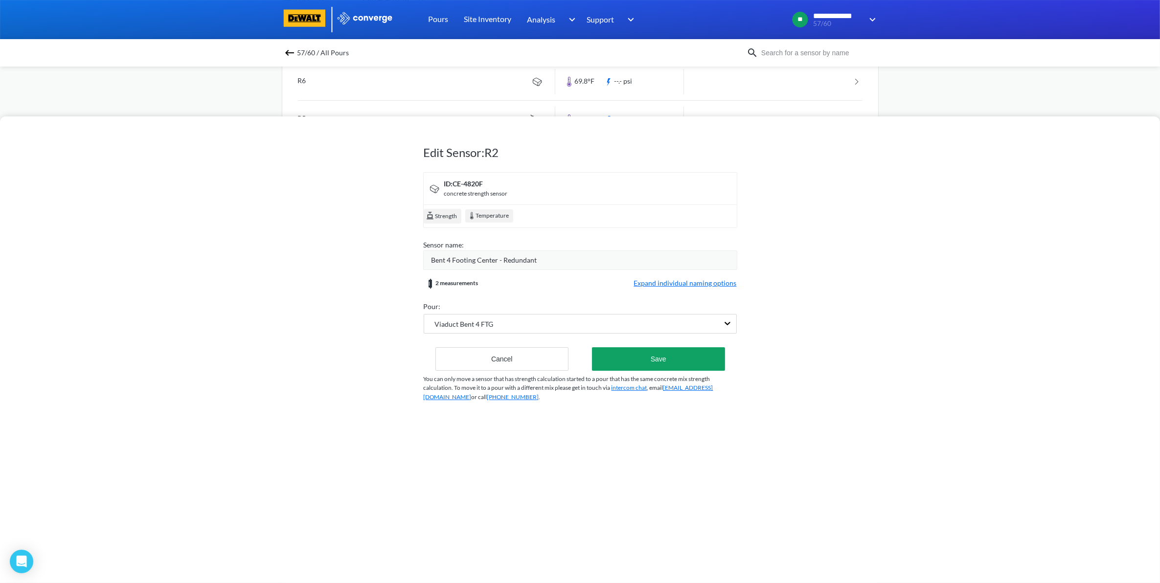
click at [502, 260] on span "Bent 4 Footing Center - Redundant" at bounding box center [484, 260] width 106 height 11
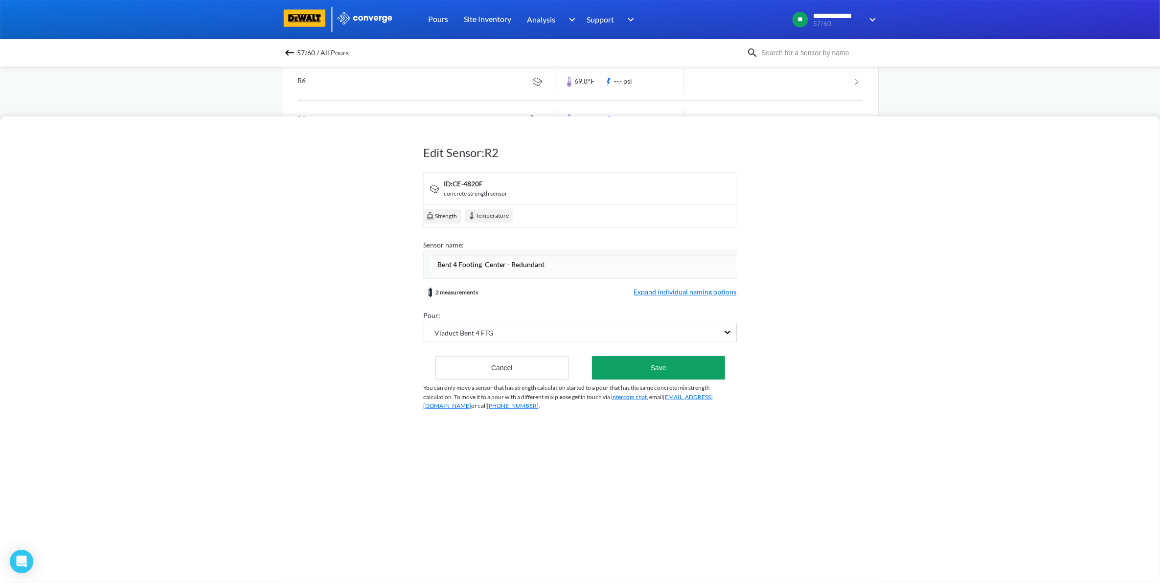
type input "Bent 4 Footing Center - Redundant"
drag, startPoint x: 571, startPoint y: 274, endPoint x: 566, endPoint y: 304, distance: 30.2
click at [571, 275] on div "Bent 4 Footing Center - Redundant" at bounding box center [580, 264] width 314 height 28
click at [656, 369] on button "Save" at bounding box center [658, 367] width 133 height 23
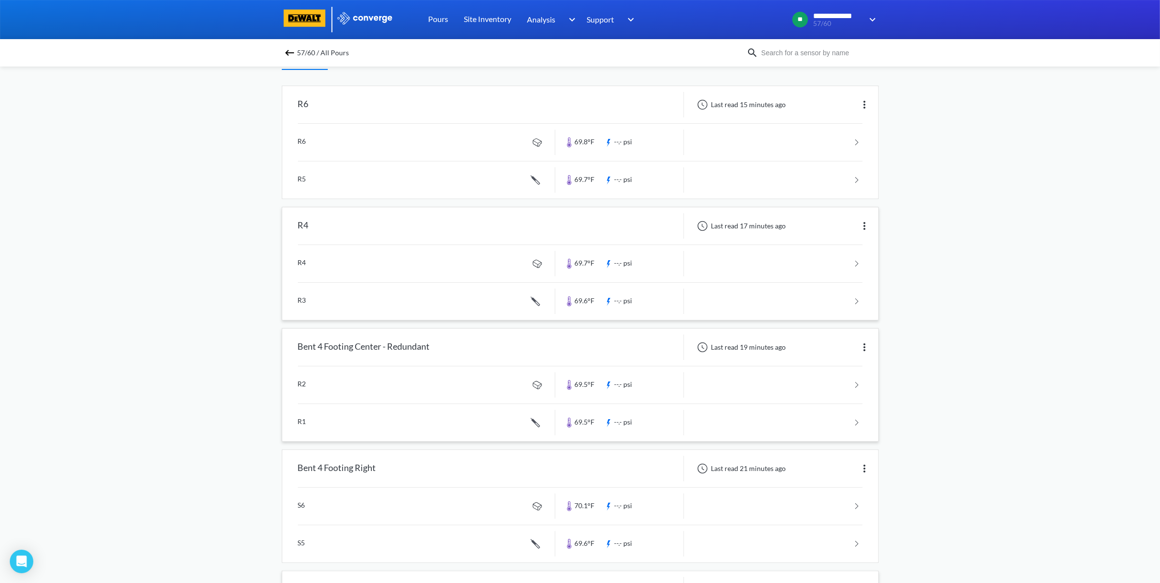
scroll to position [77, 0]
click at [852, 231] on div "Last read 17 minutes ago" at bounding box center [781, 226] width 194 height 25
click at [859, 226] on img at bounding box center [865, 227] width 12 height 12
click at [828, 230] on div "Edit" at bounding box center [839, 226] width 63 height 19
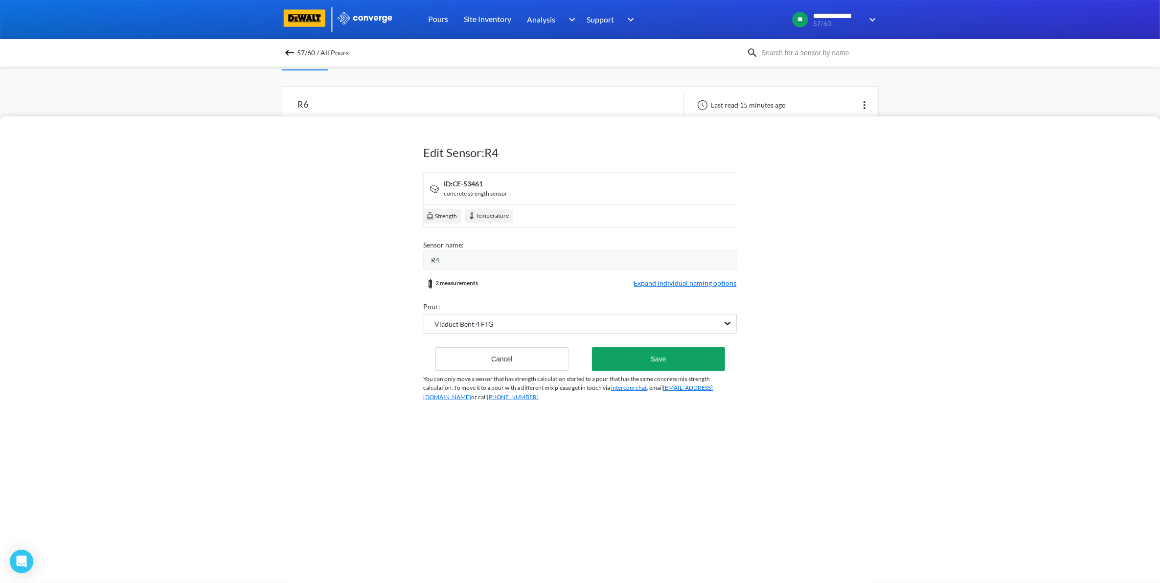
click at [479, 262] on div "R4" at bounding box center [583, 260] width 305 height 11
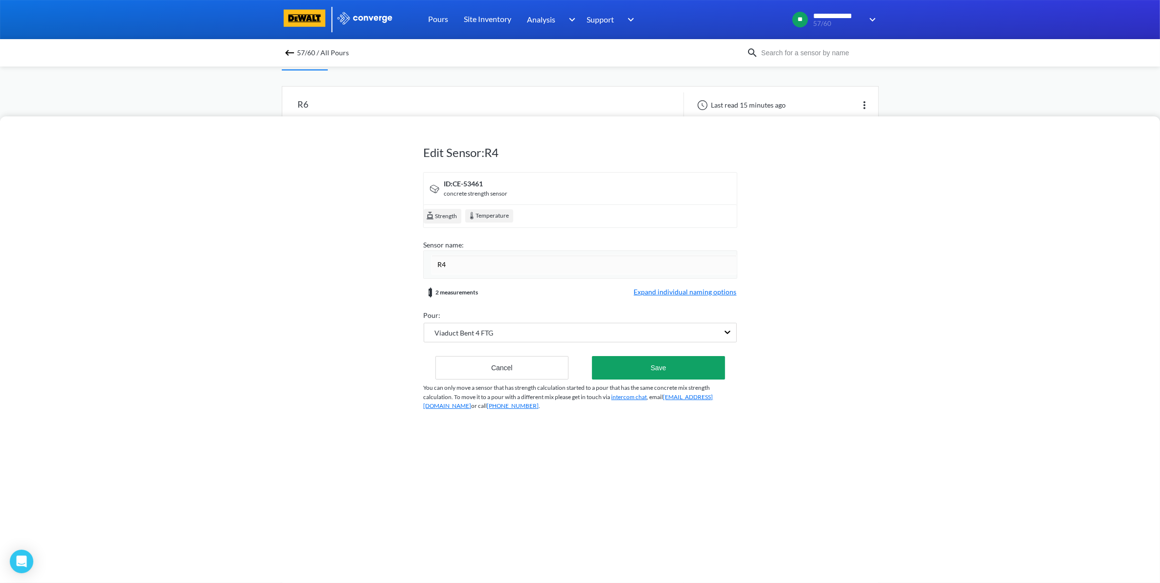
type input "R"
type input "Bent 4 Footing Left - Redundant"
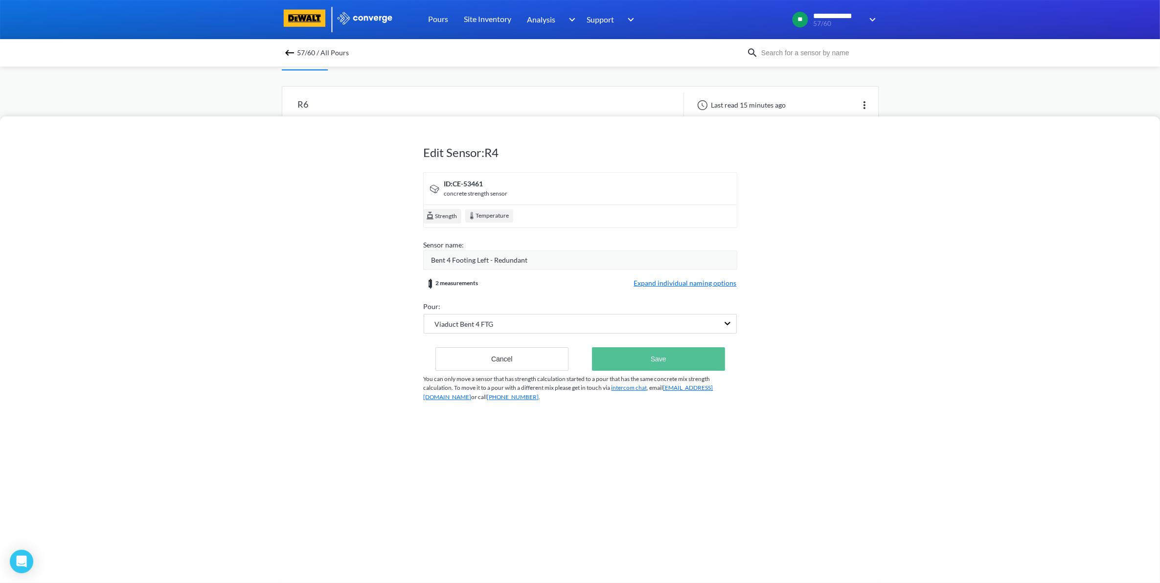
click at [605, 350] on button "Save" at bounding box center [658, 358] width 133 height 23
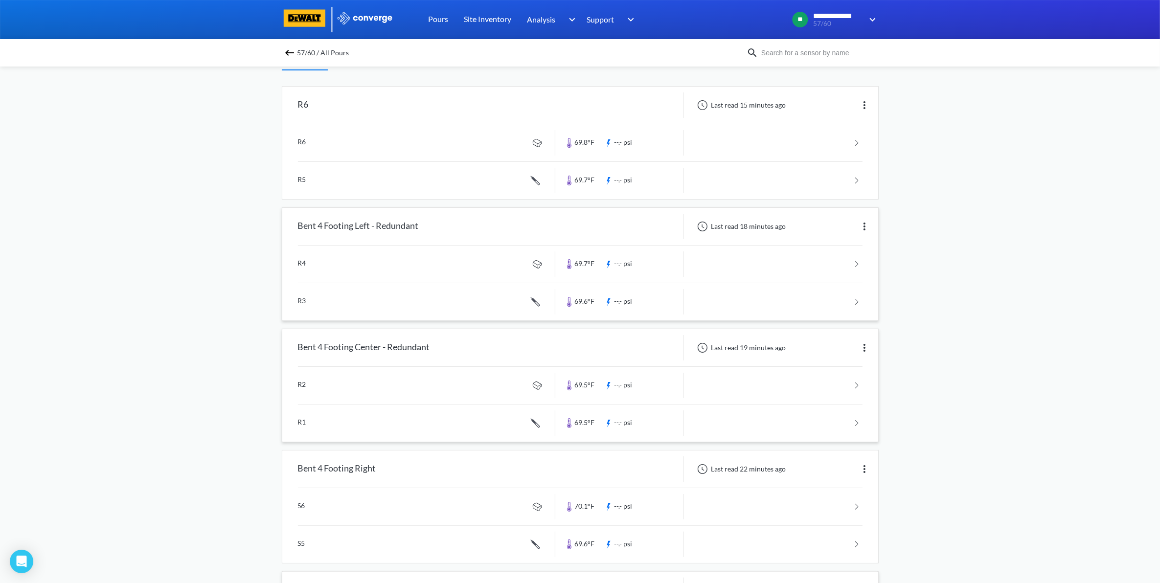
click at [617, 355] on div at bounding box center [619, 347] width 129 height 25
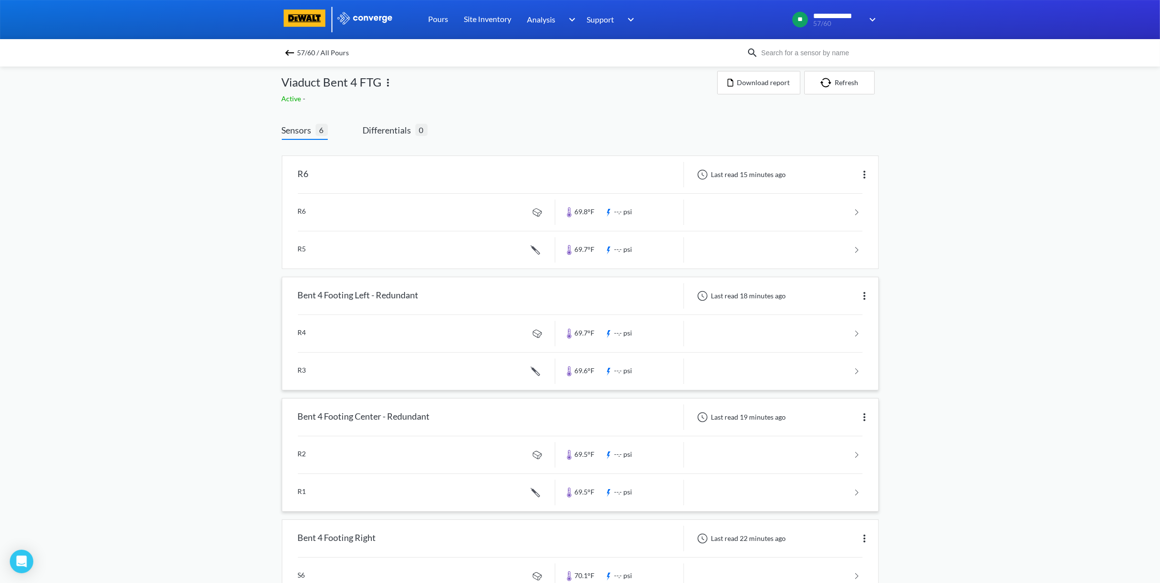
scroll to position [0, 0]
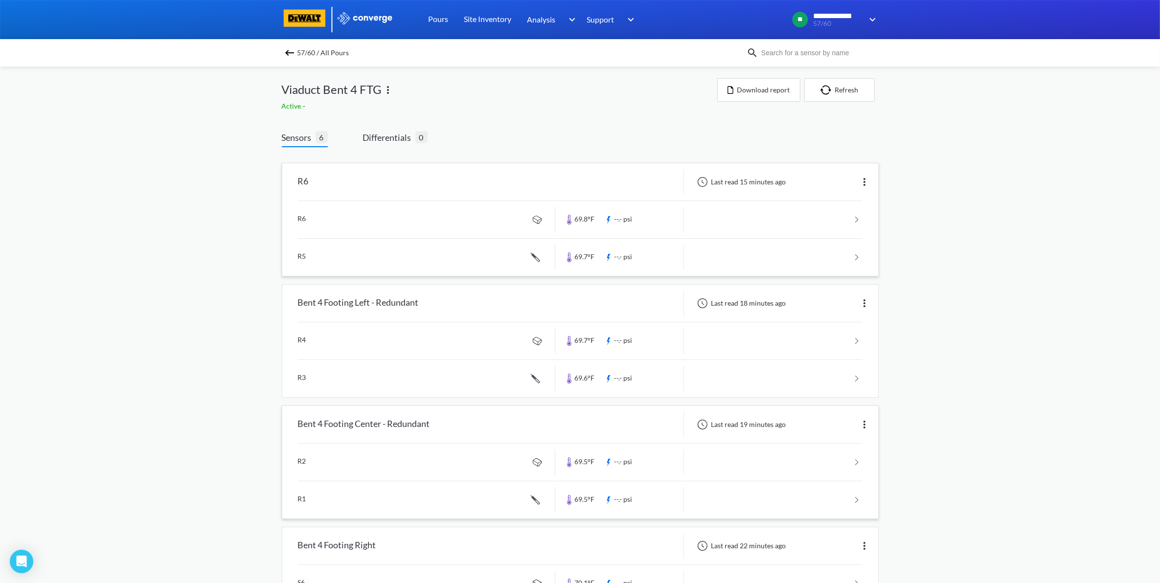
click at [867, 180] on img at bounding box center [865, 182] width 12 height 12
click at [837, 180] on div "Edit" at bounding box center [839, 182] width 63 height 19
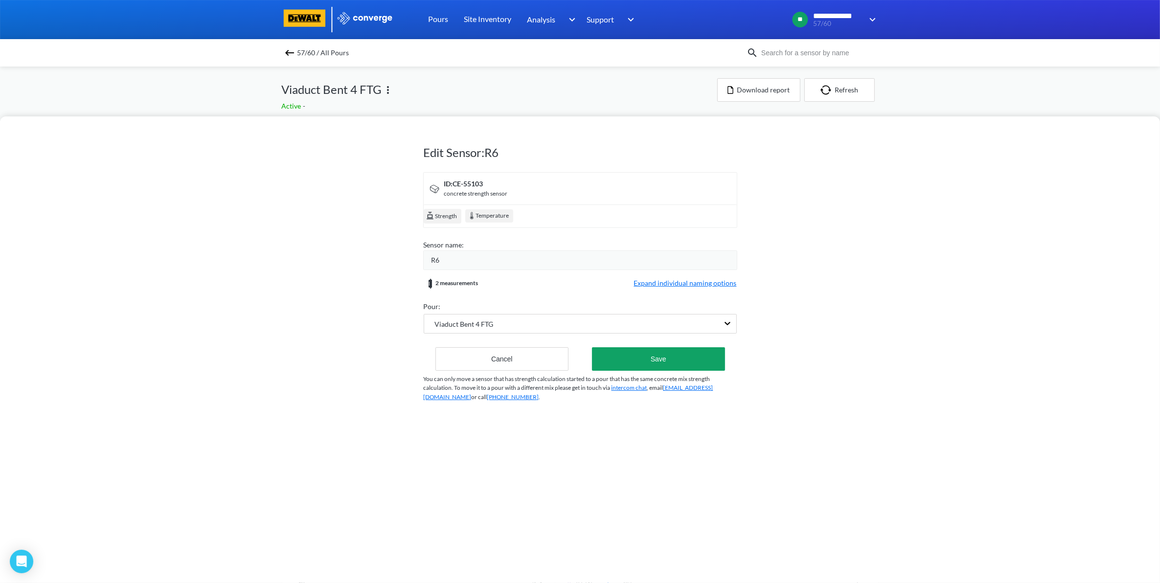
click at [560, 265] on div "R6" at bounding box center [583, 260] width 305 height 11
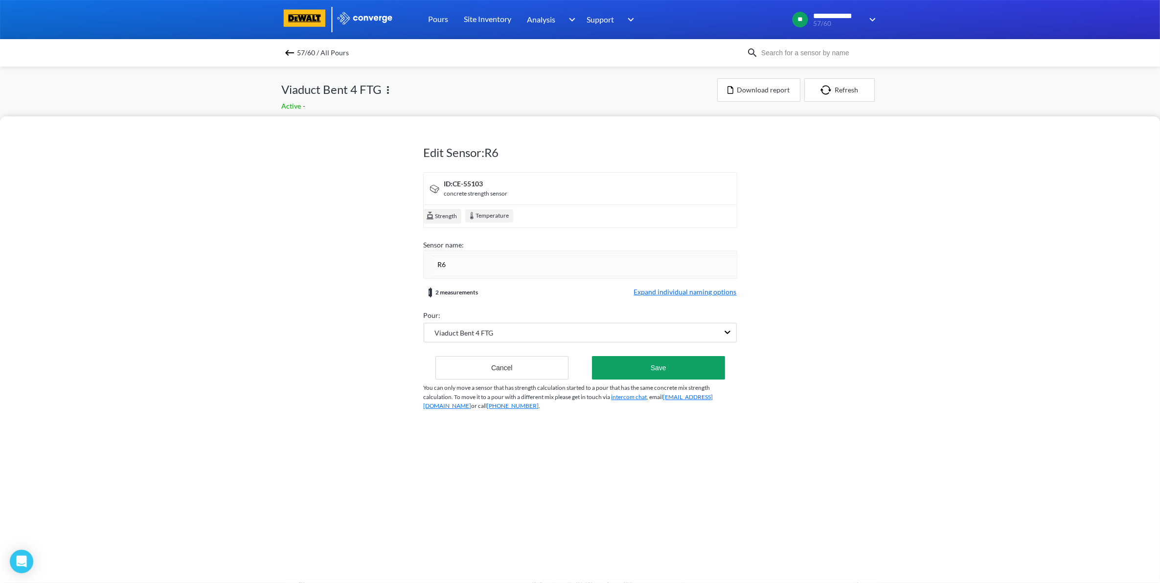
type input "R"
type input "Bent 4 Footing Right - Redundant"
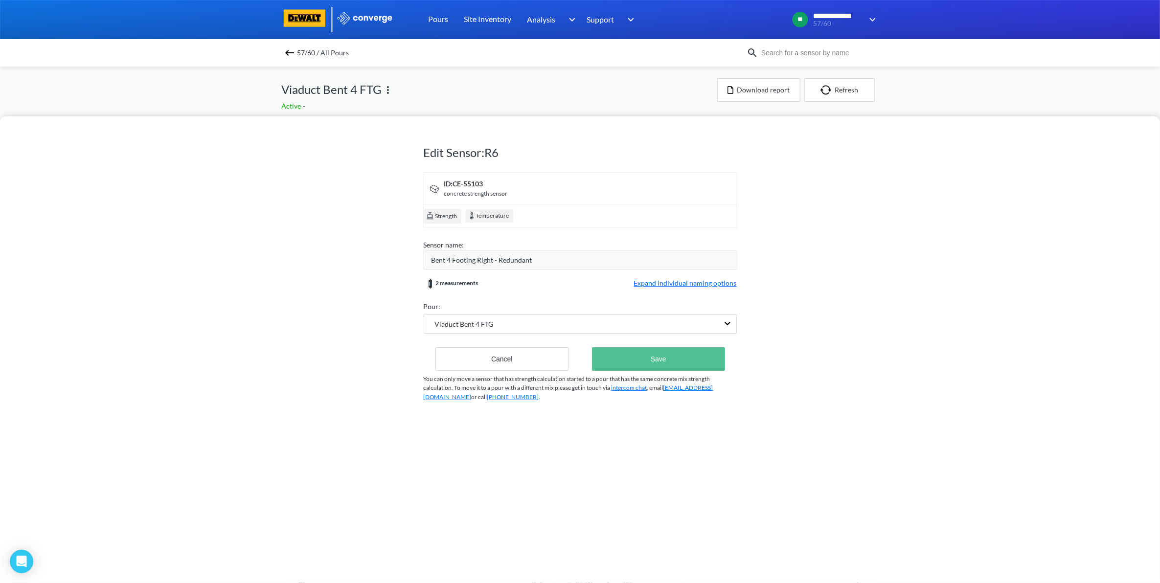
click at [663, 368] on button "Save" at bounding box center [658, 358] width 133 height 23
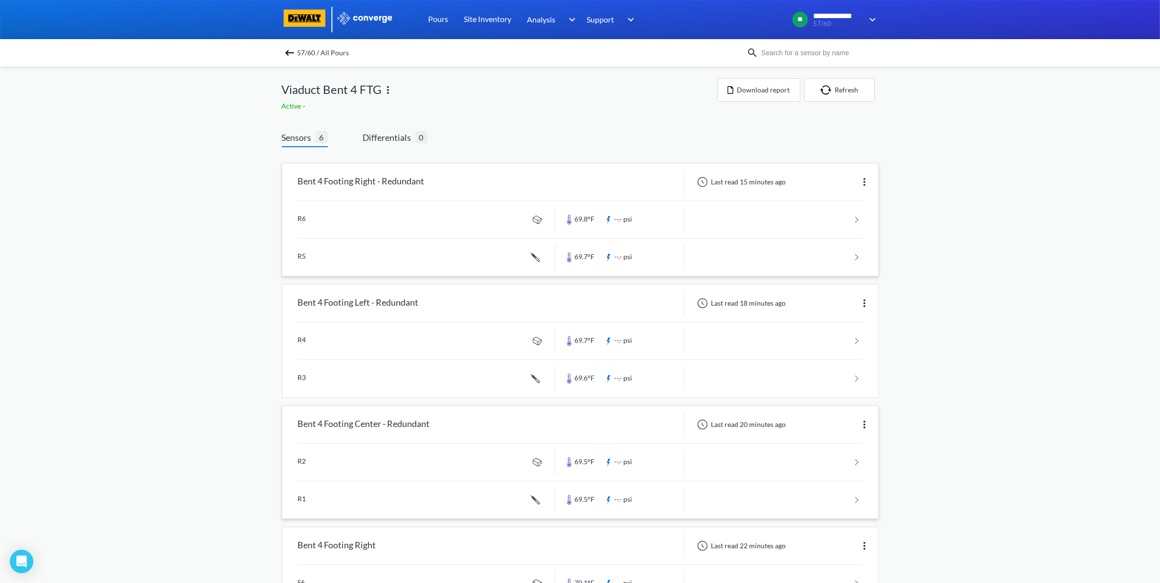
click at [988, 365] on div "**********" at bounding box center [580, 451] width 1160 height 903
